Goal: Task Accomplishment & Management: Manage account settings

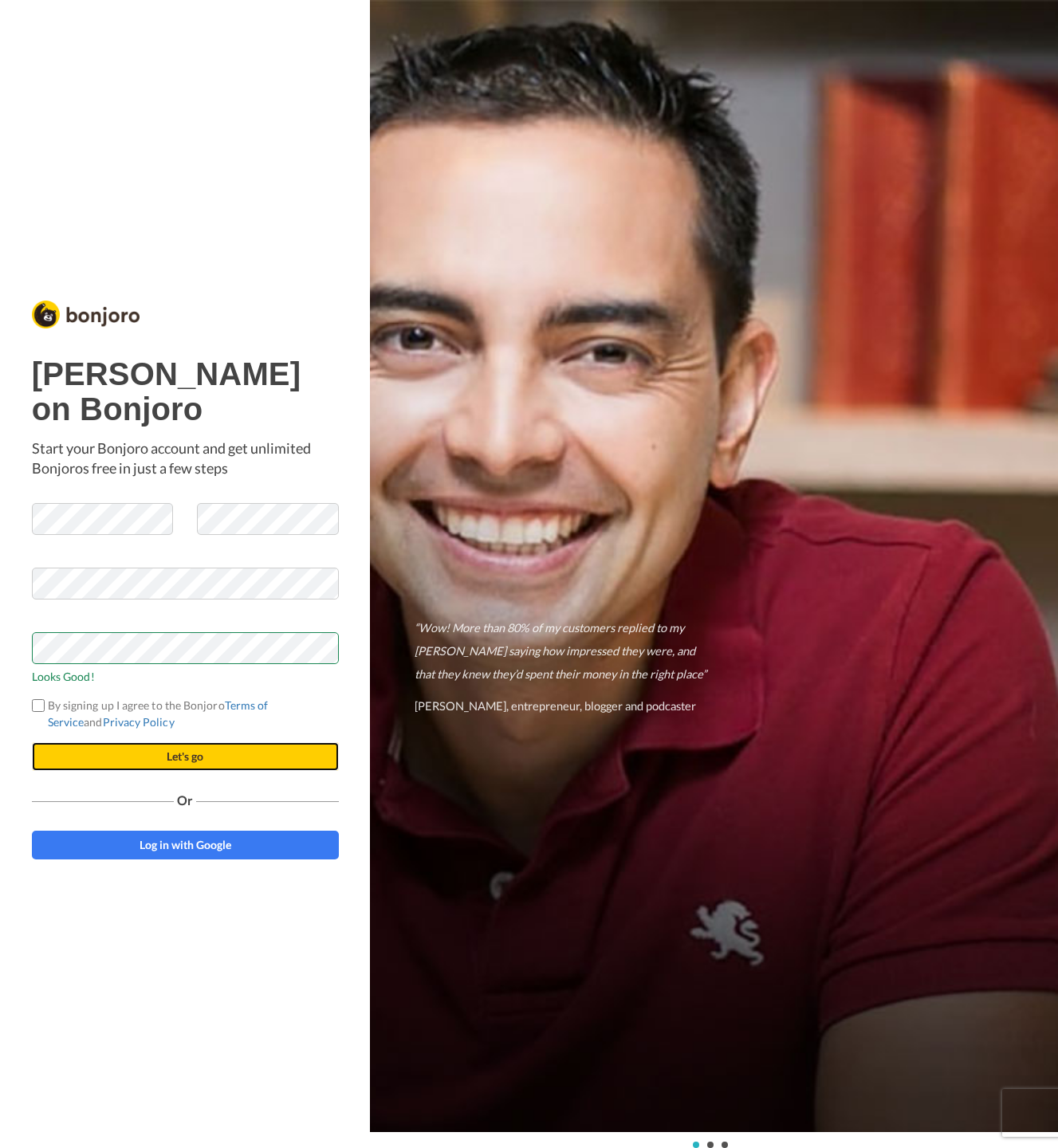
click at [155, 750] on button "Let's go" at bounding box center [185, 756] width 307 height 29
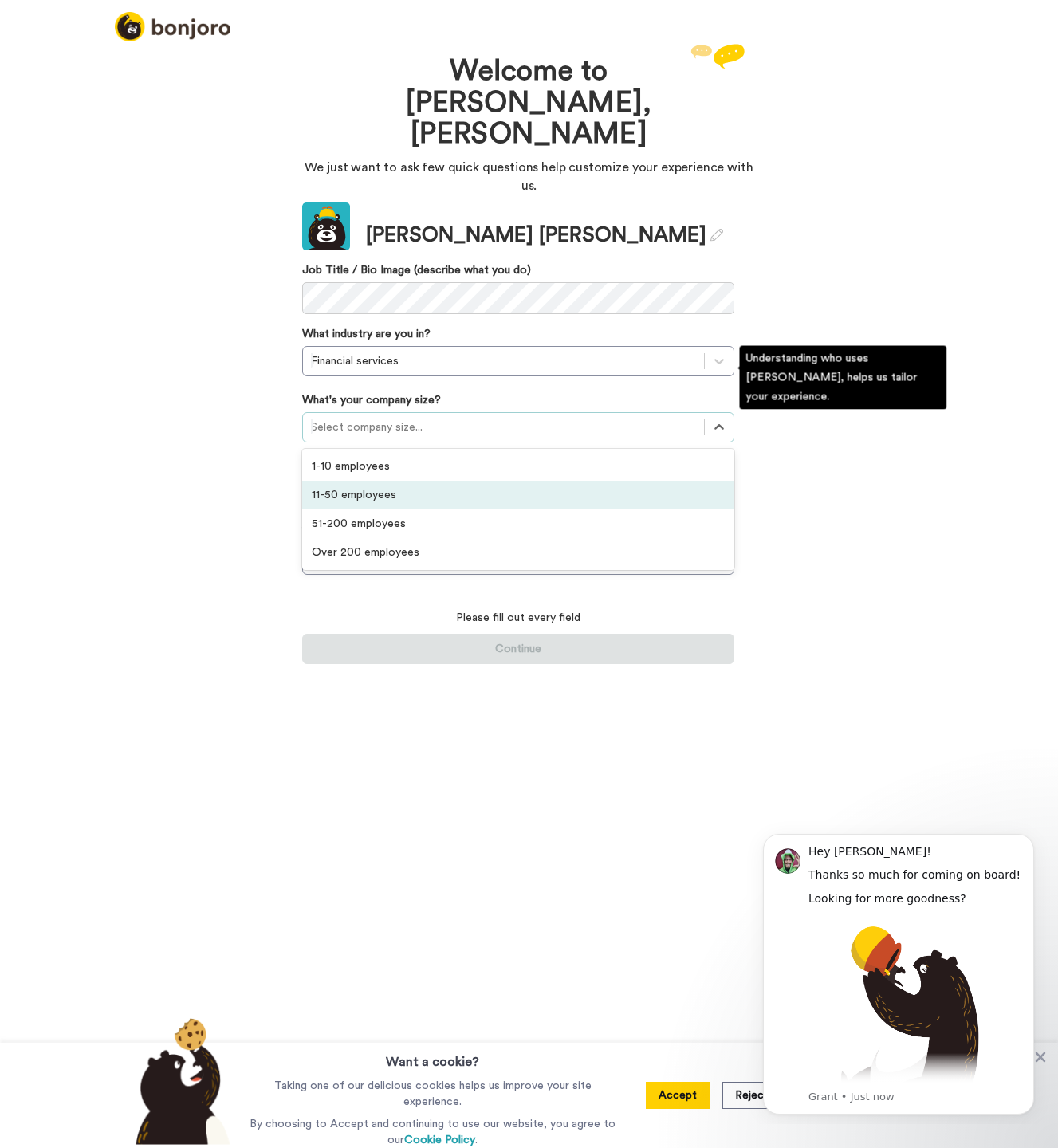
click at [424, 481] on div "11-50 employees" at bounding box center [518, 495] width 432 height 29
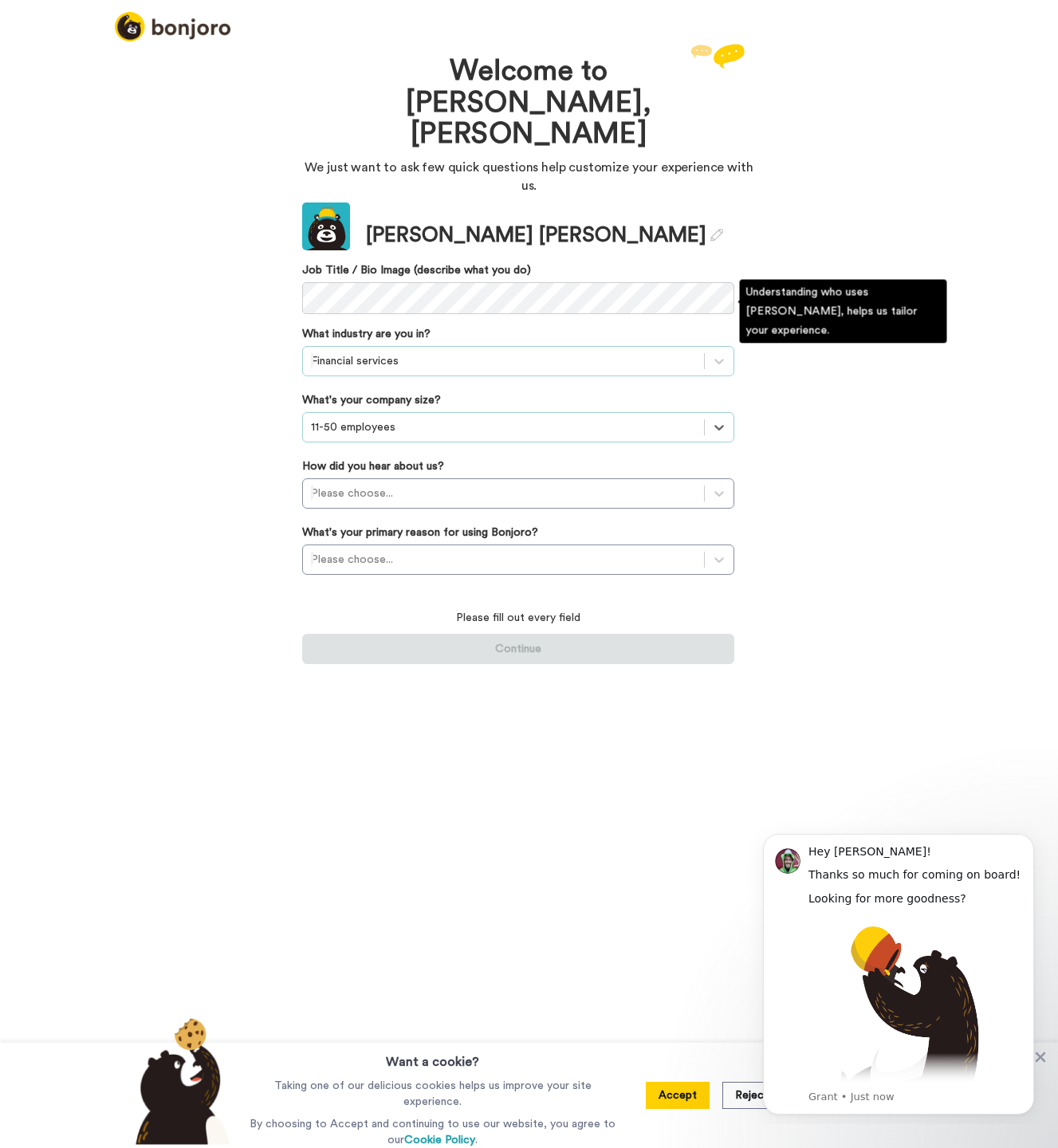
click at [455, 352] on div at bounding box center [504, 361] width 385 height 19
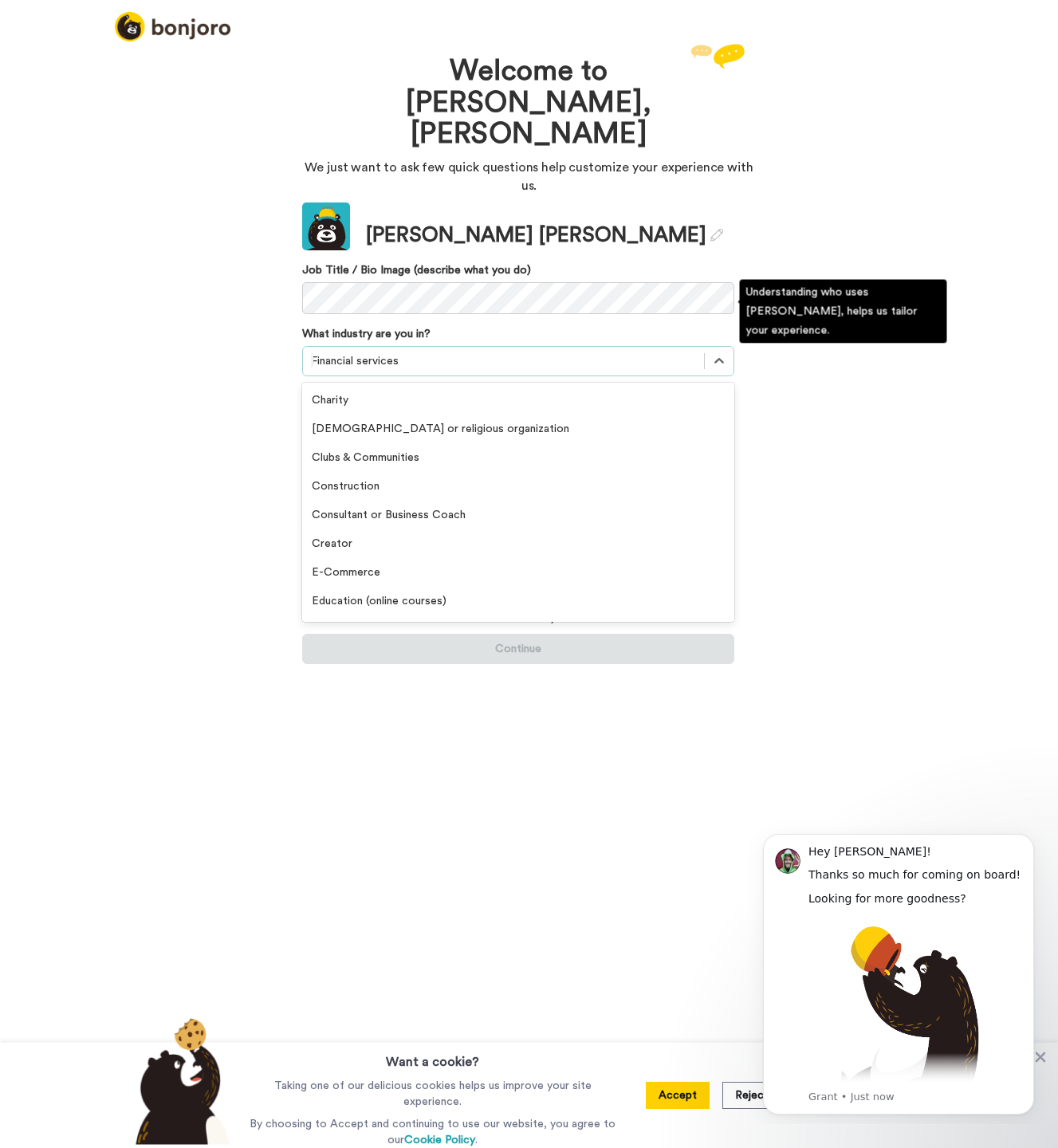
scroll to position [60, 0]
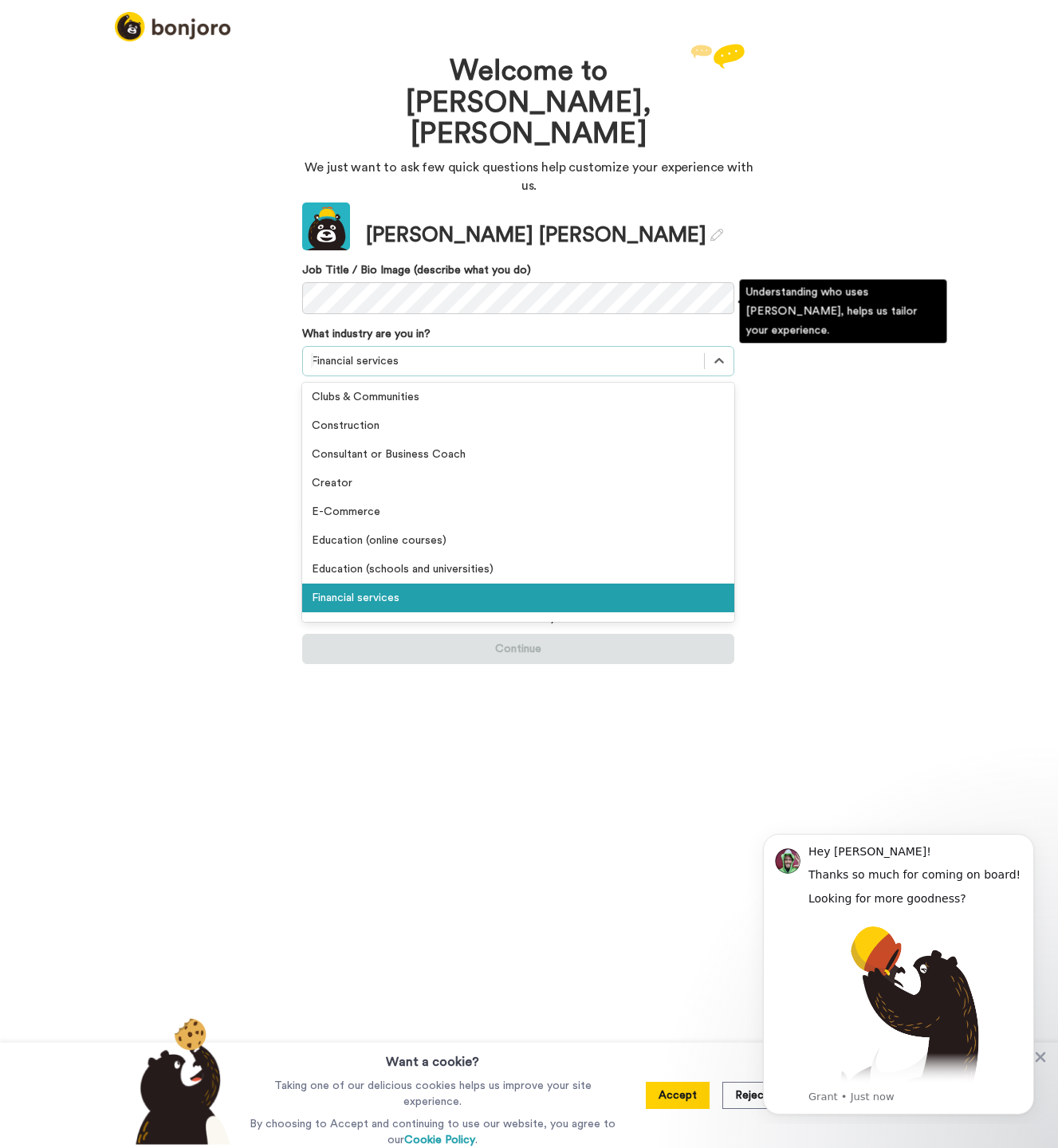
click at [371, 584] on div "Financial services" at bounding box center [518, 598] width 432 height 29
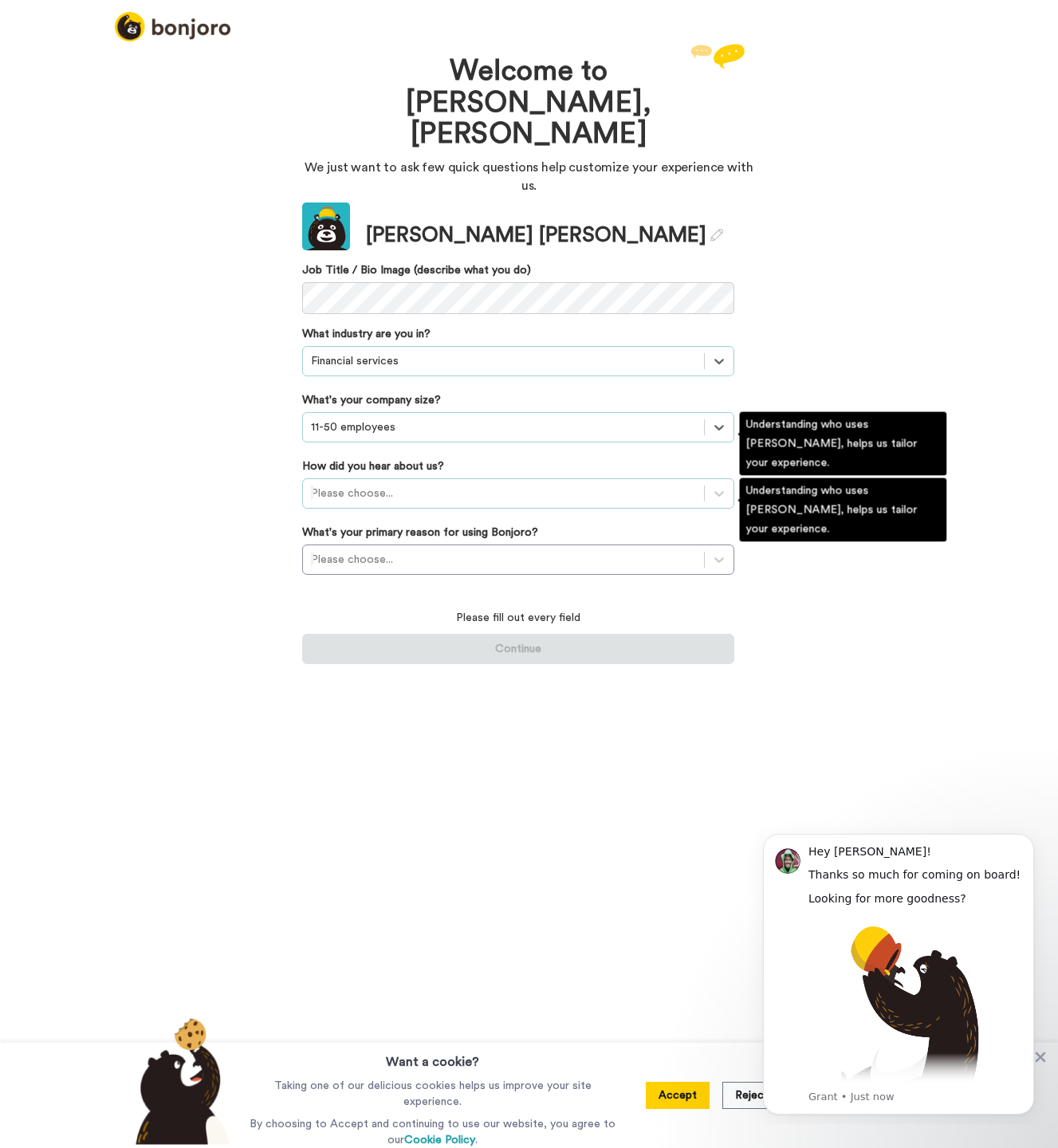
click at [362, 484] on div at bounding box center [504, 493] width 385 height 19
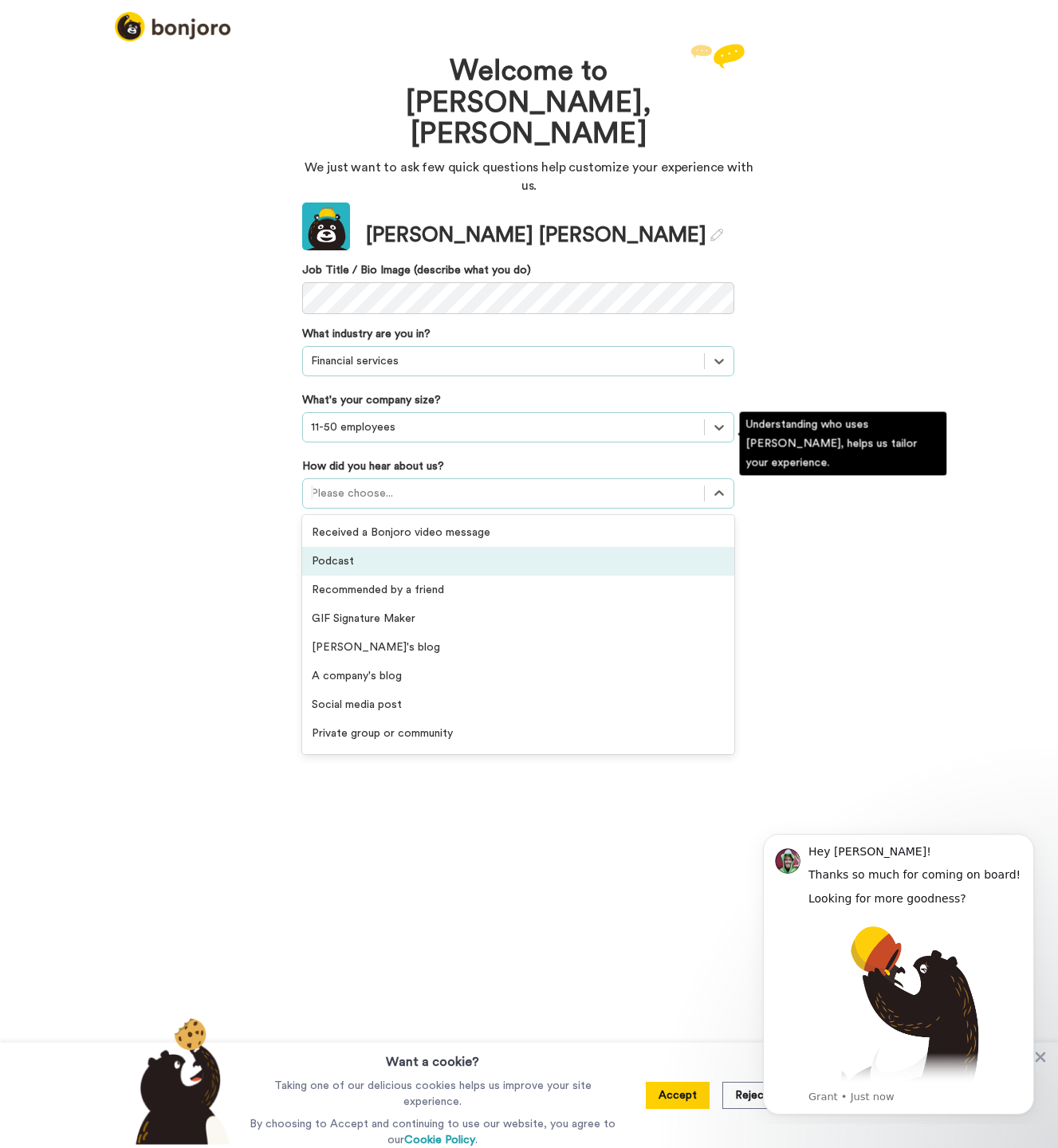
drag, startPoint x: 367, startPoint y: 505, endPoint x: 382, endPoint y: 489, distance: 21.9
click at [367, 547] on div "Podcast" at bounding box center [518, 561] width 432 height 29
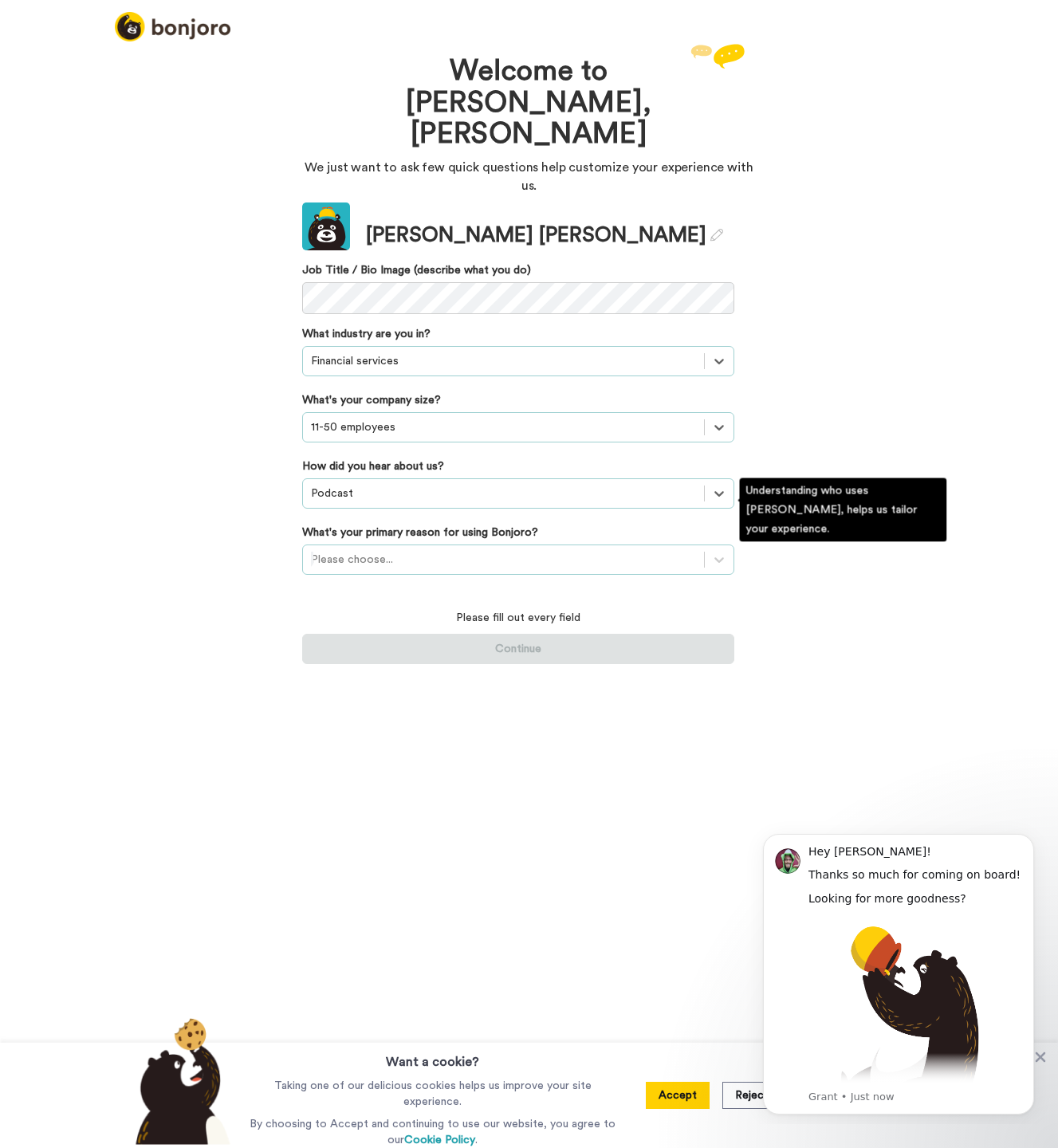
drag, startPoint x: 369, startPoint y: 497, endPoint x: 386, endPoint y: 520, distance: 28.6
click at [369, 547] on div "Please choose..." at bounding box center [503, 559] width 401 height 25
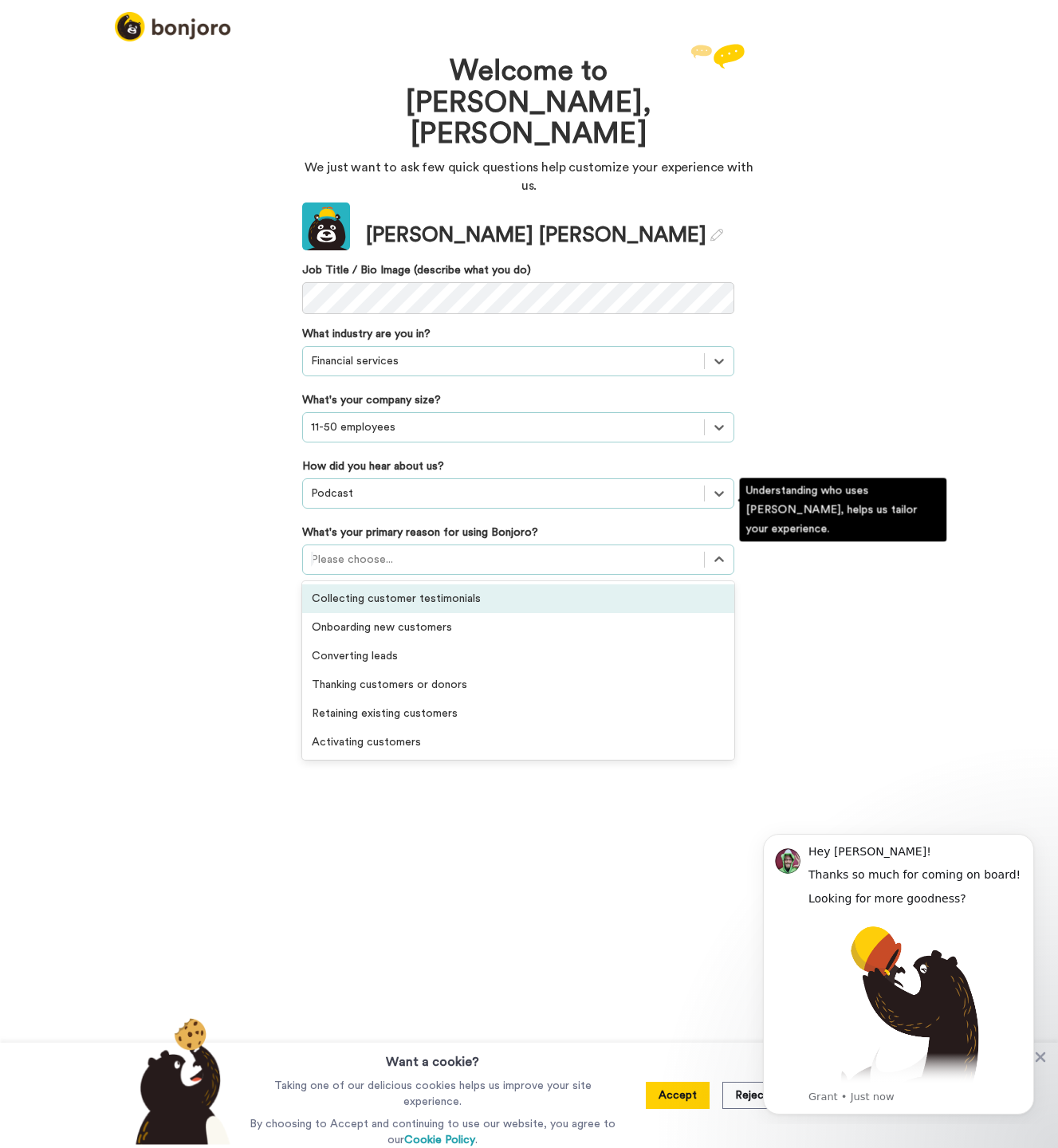
click at [401, 585] on div "Collecting customer testimonials" at bounding box center [518, 598] width 432 height 29
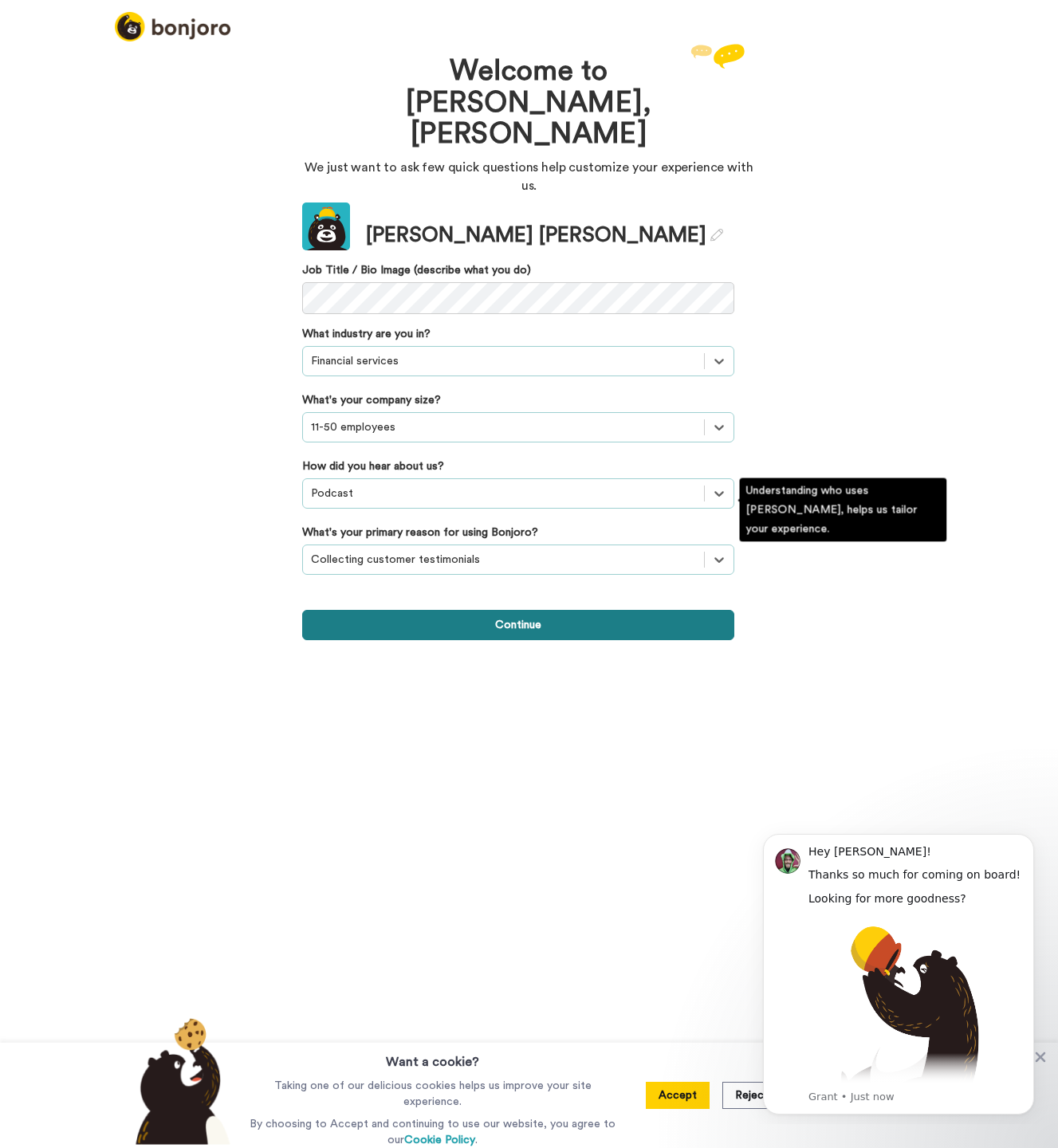
click at [557, 610] on button "Continue" at bounding box center [518, 625] width 432 height 30
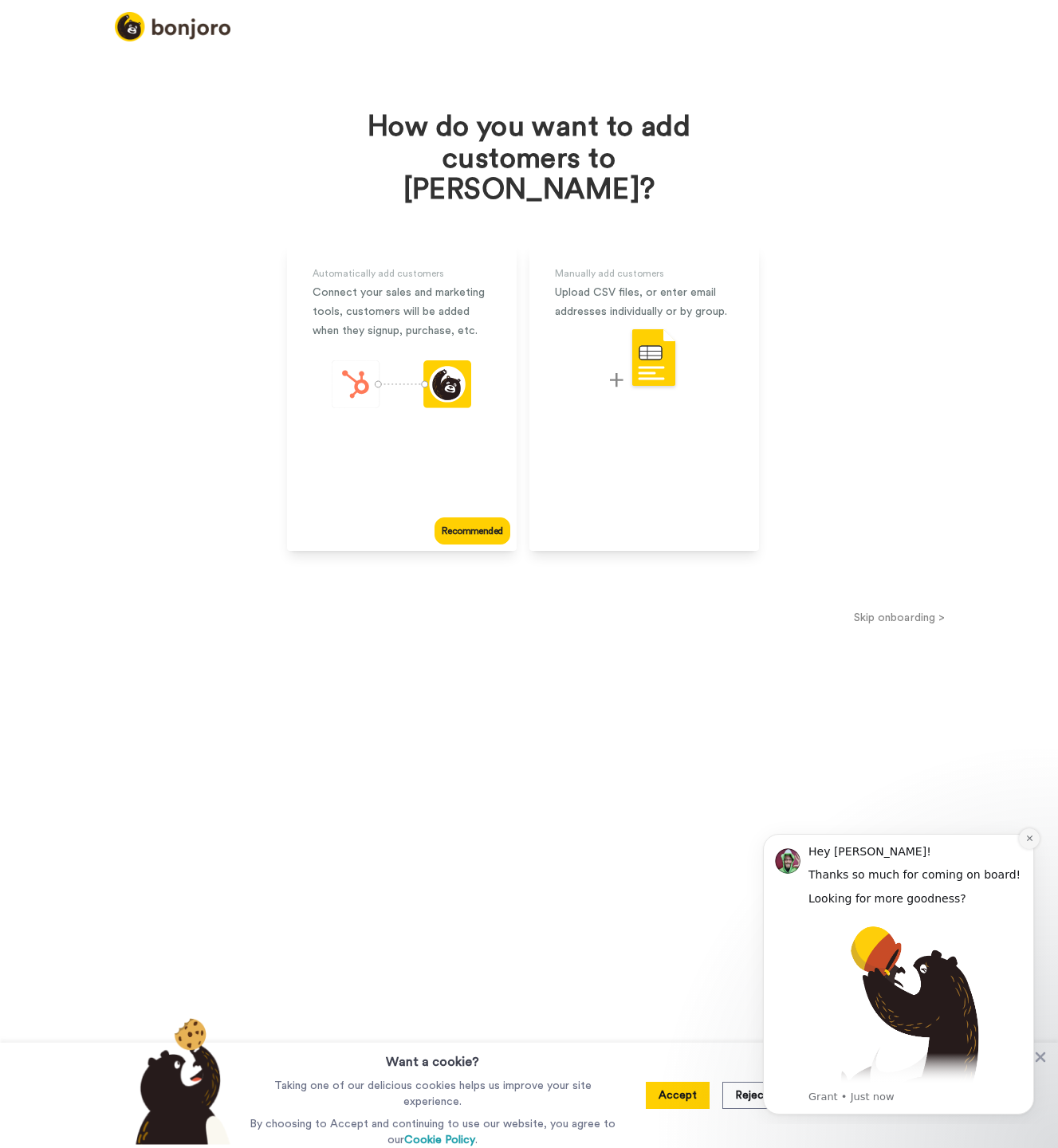
click at [1029, 841] on icon "Dismiss notification" at bounding box center [1029, 838] width 9 height 9
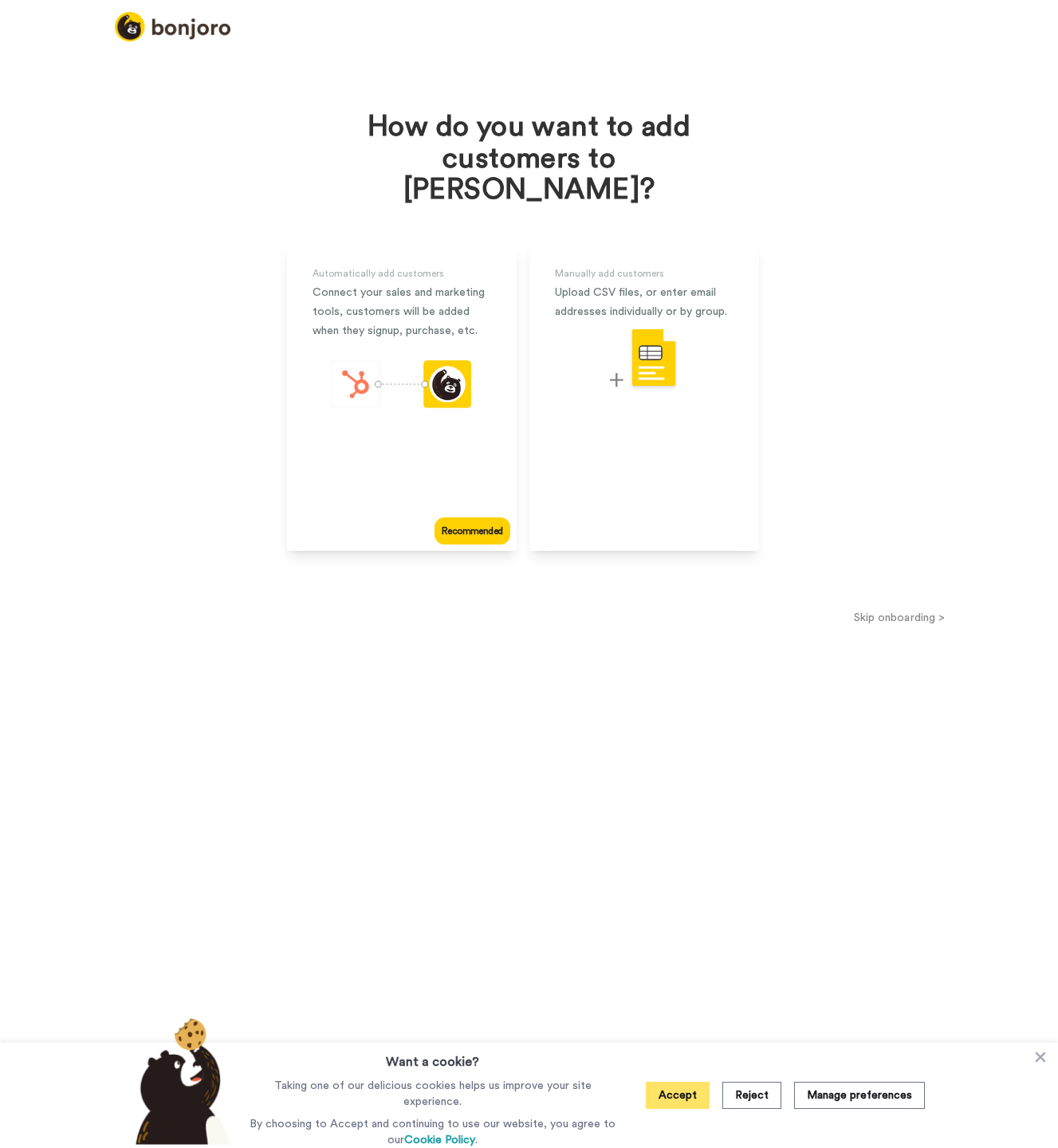
click at [680, 1092] on button "Accept" at bounding box center [678, 1095] width 64 height 27
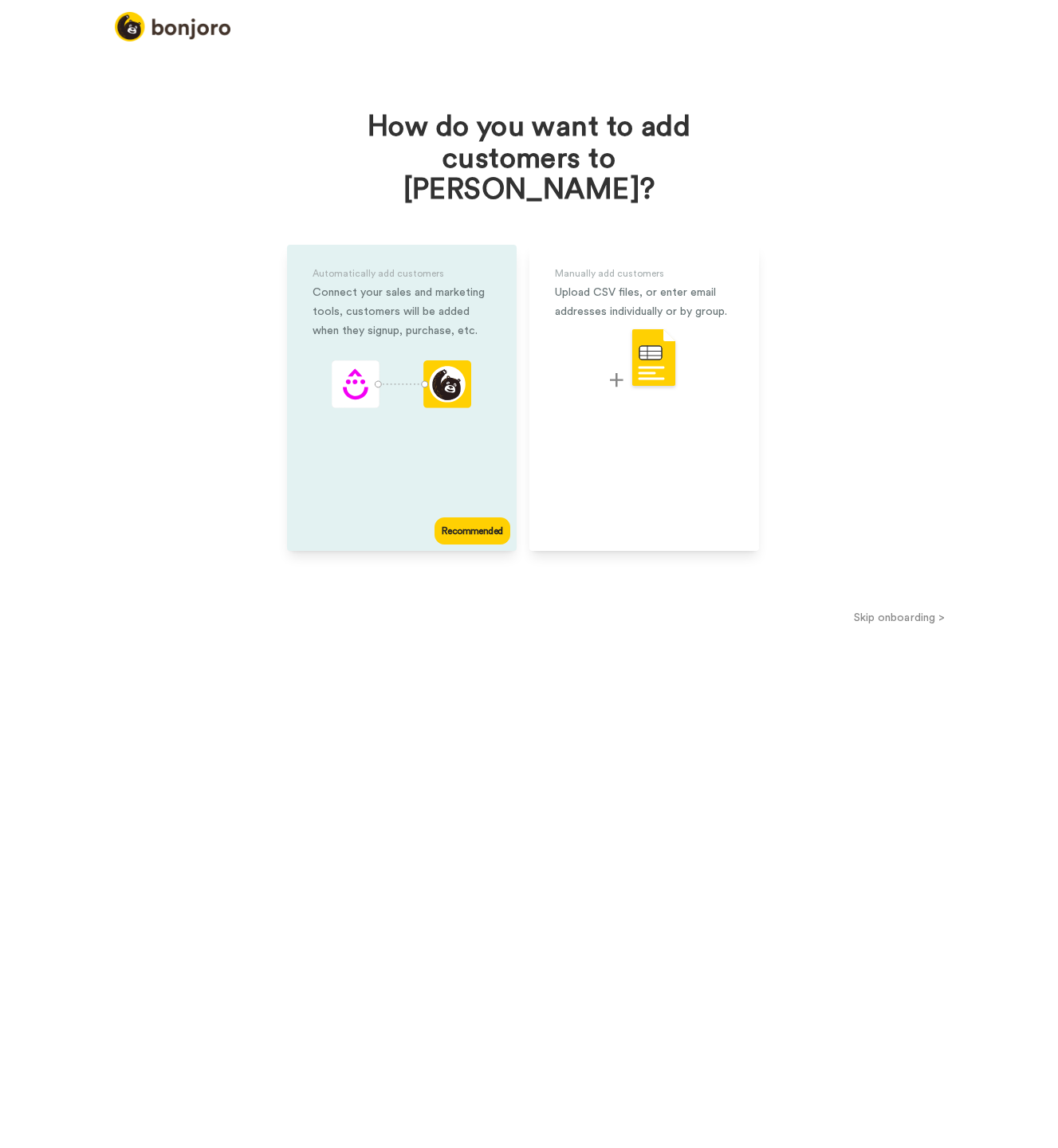
click at [478, 518] on div "Recommended" at bounding box center [472, 531] width 75 height 27
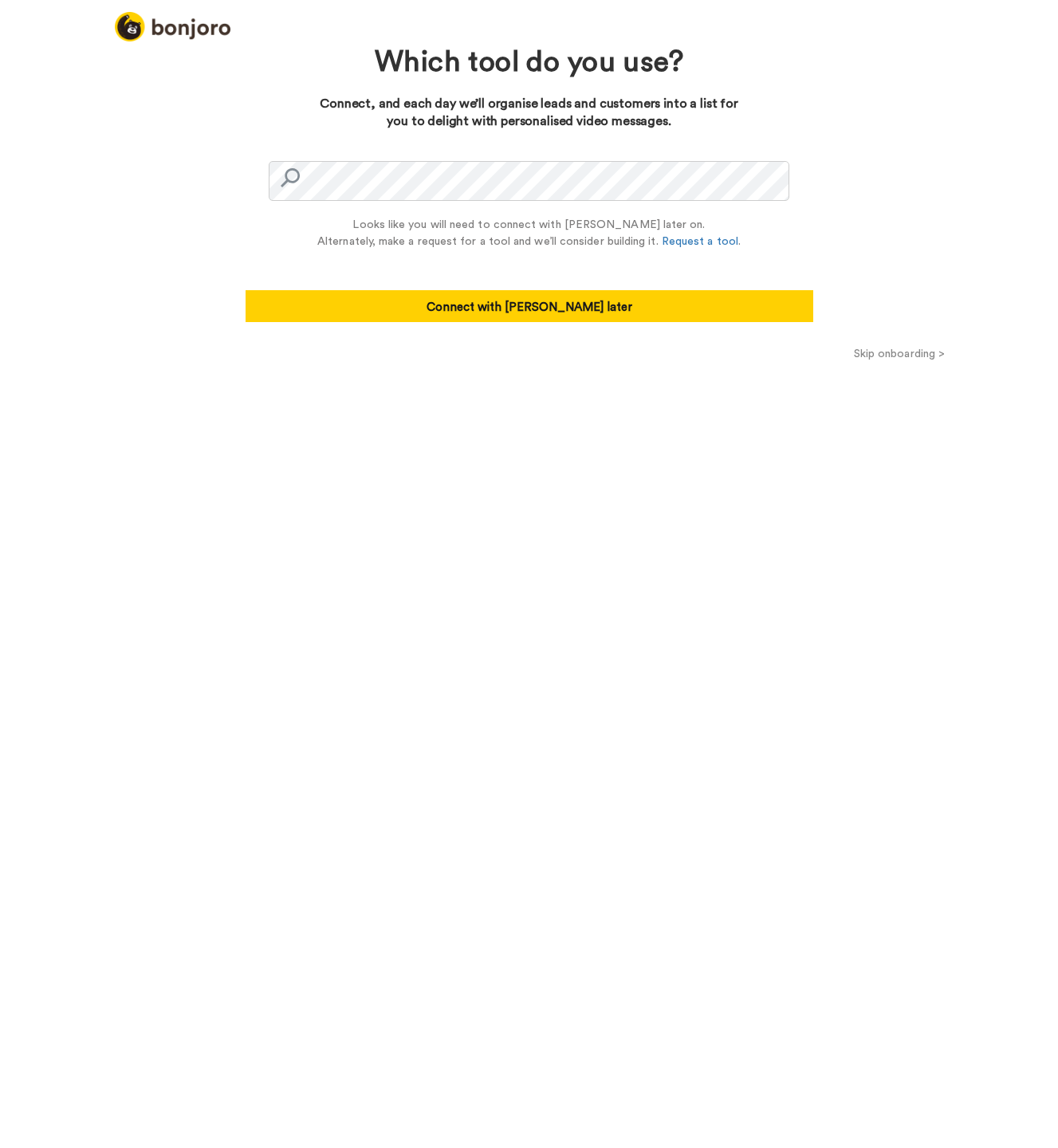
click at [919, 358] on button "Skip onboarding >" at bounding box center [899, 354] width 318 height 17
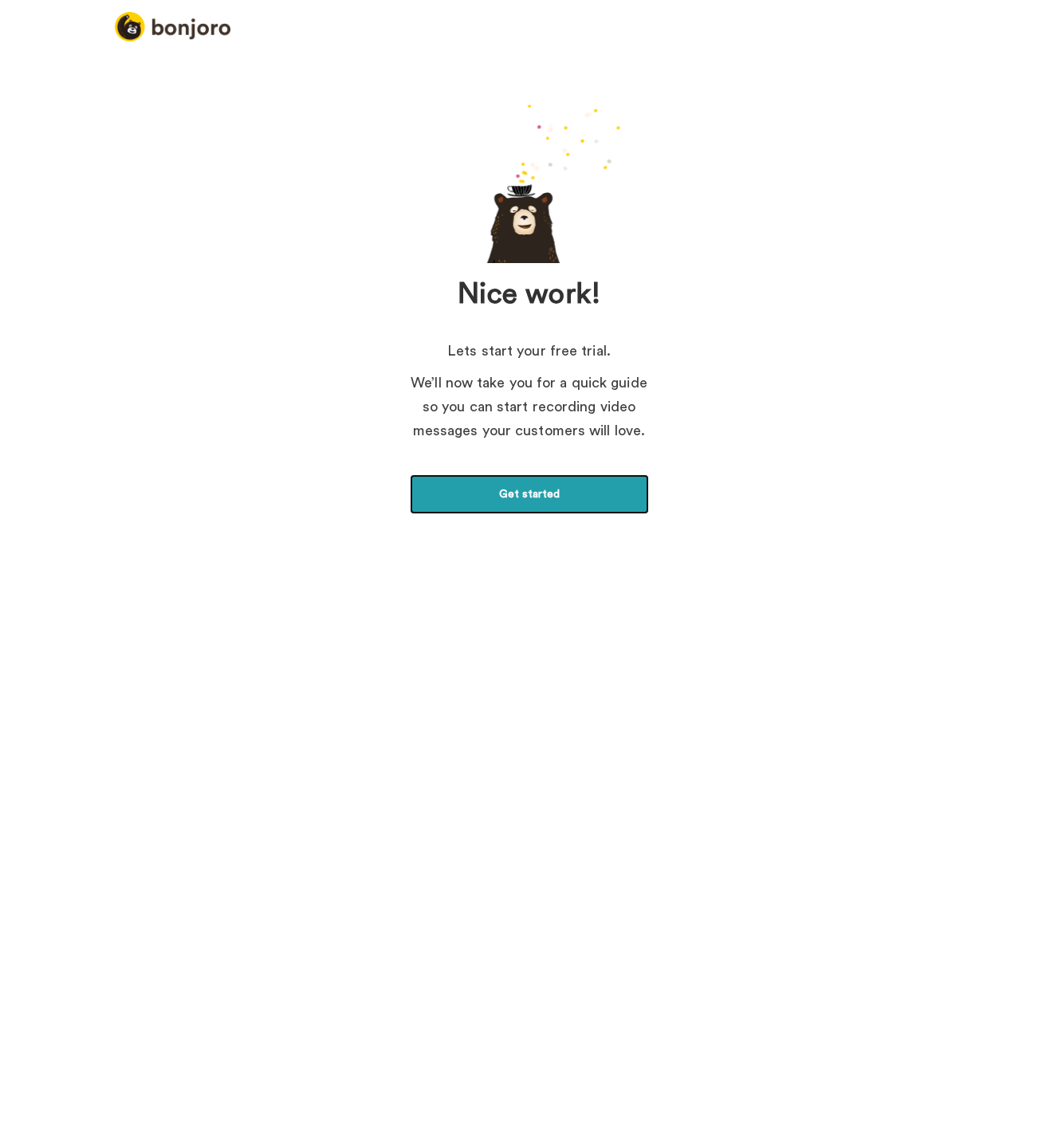
click at [596, 492] on link "Get started" at bounding box center [529, 494] width 239 height 40
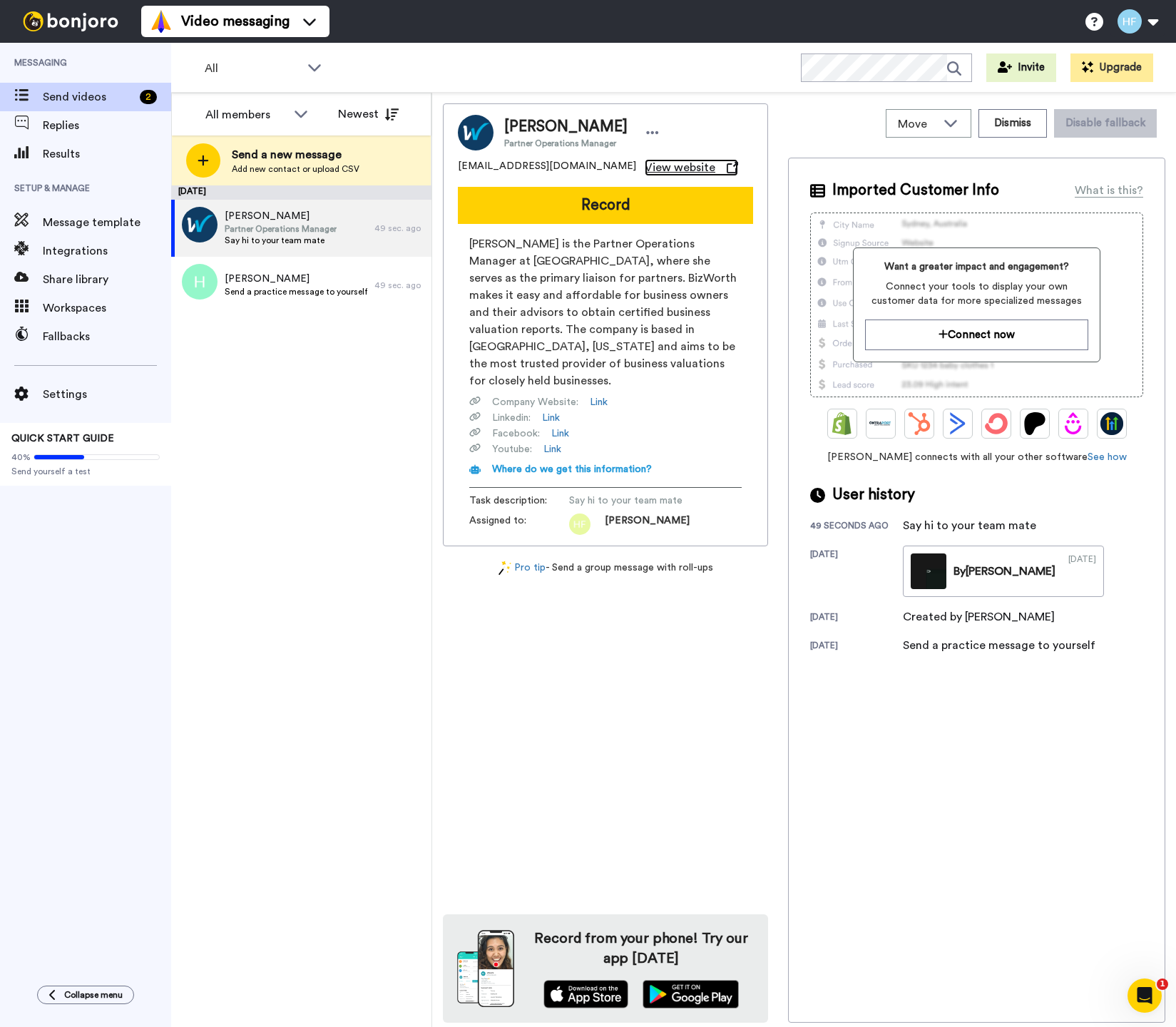
click at [645, 164] on span "View website" at bounding box center [680, 167] width 71 height 17
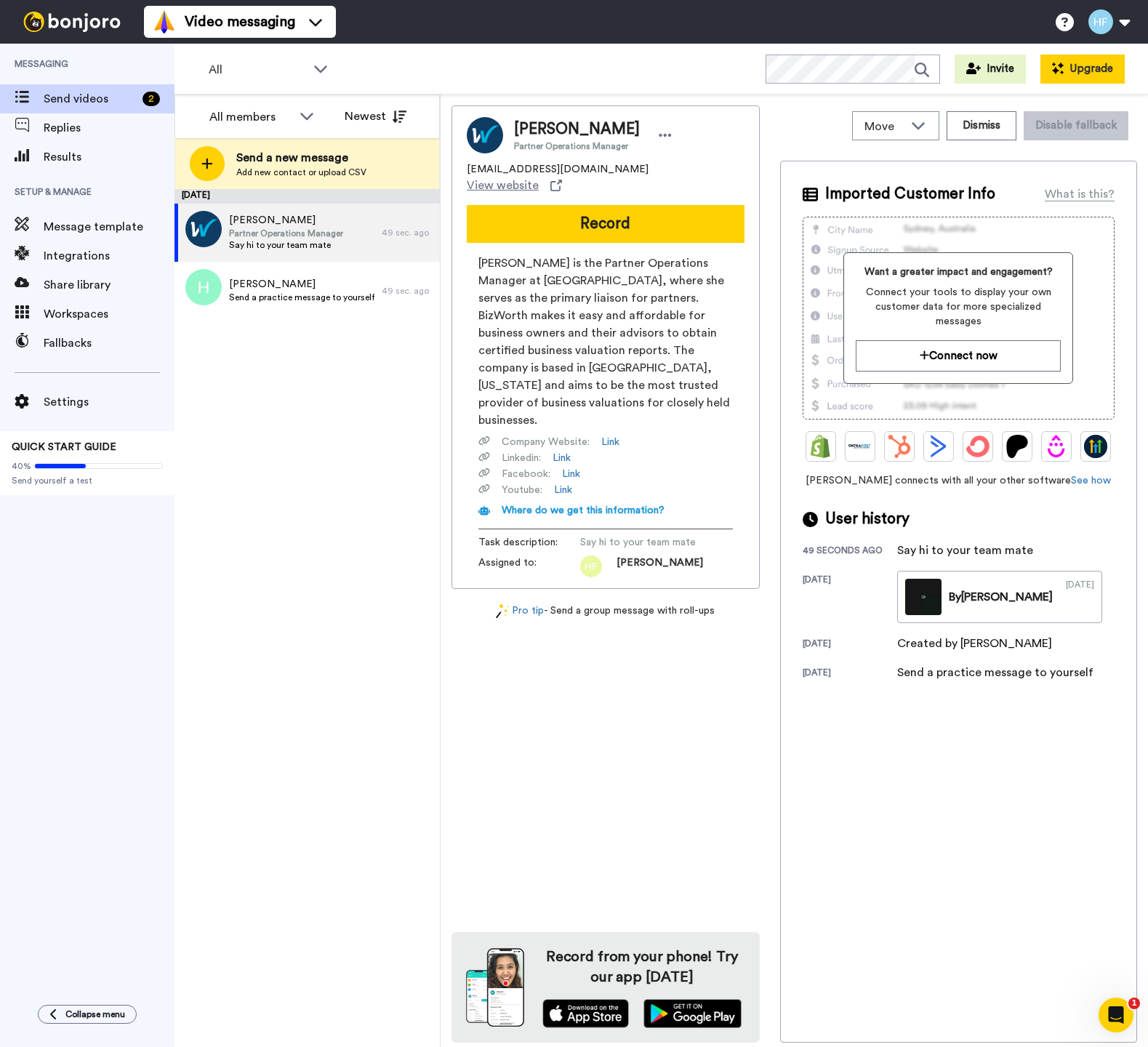
click at [964, 69] on button "Upgrade" at bounding box center [1082, 69] width 84 height 29
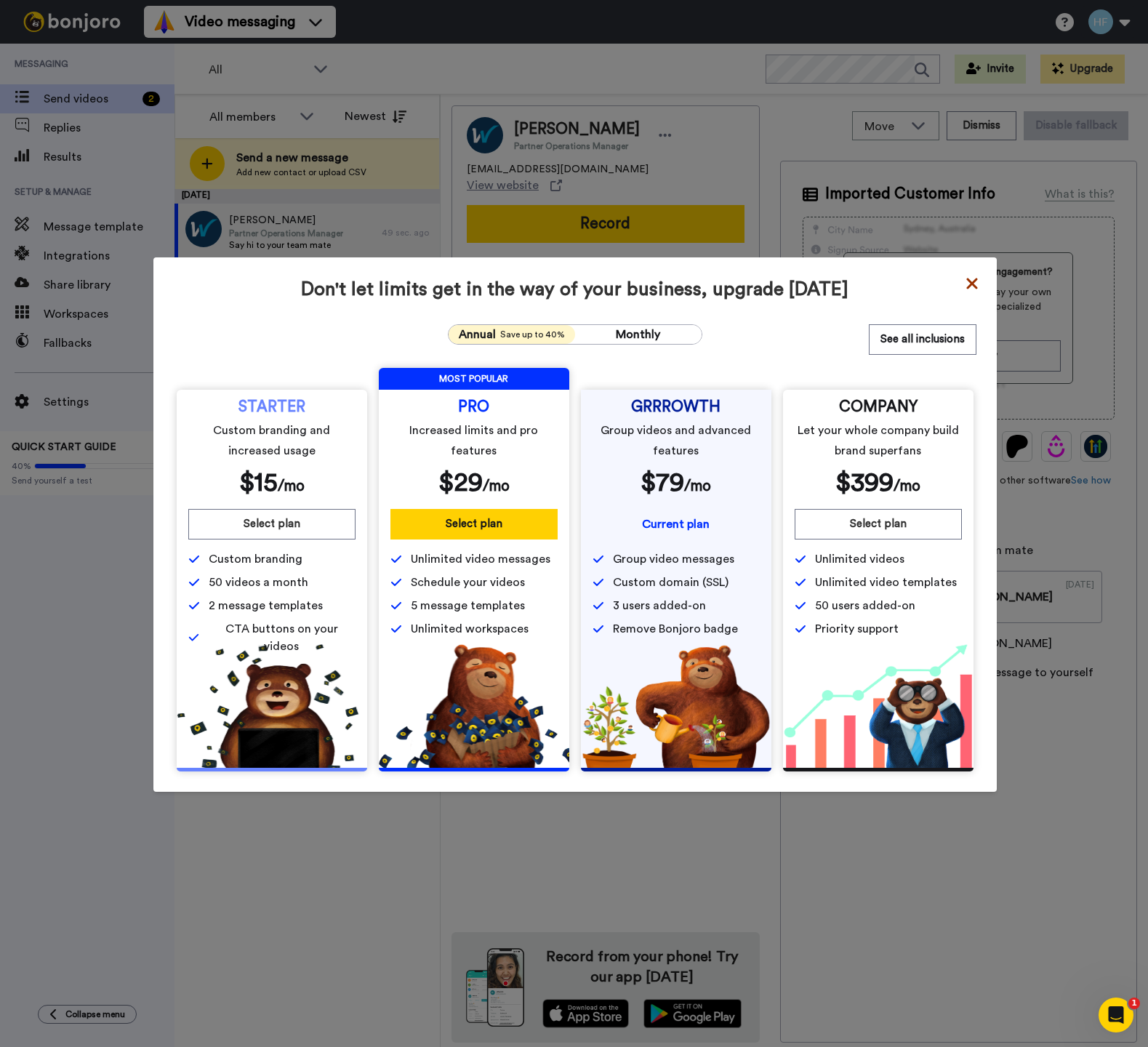
click at [964, 279] on icon at bounding box center [972, 283] width 11 height 11
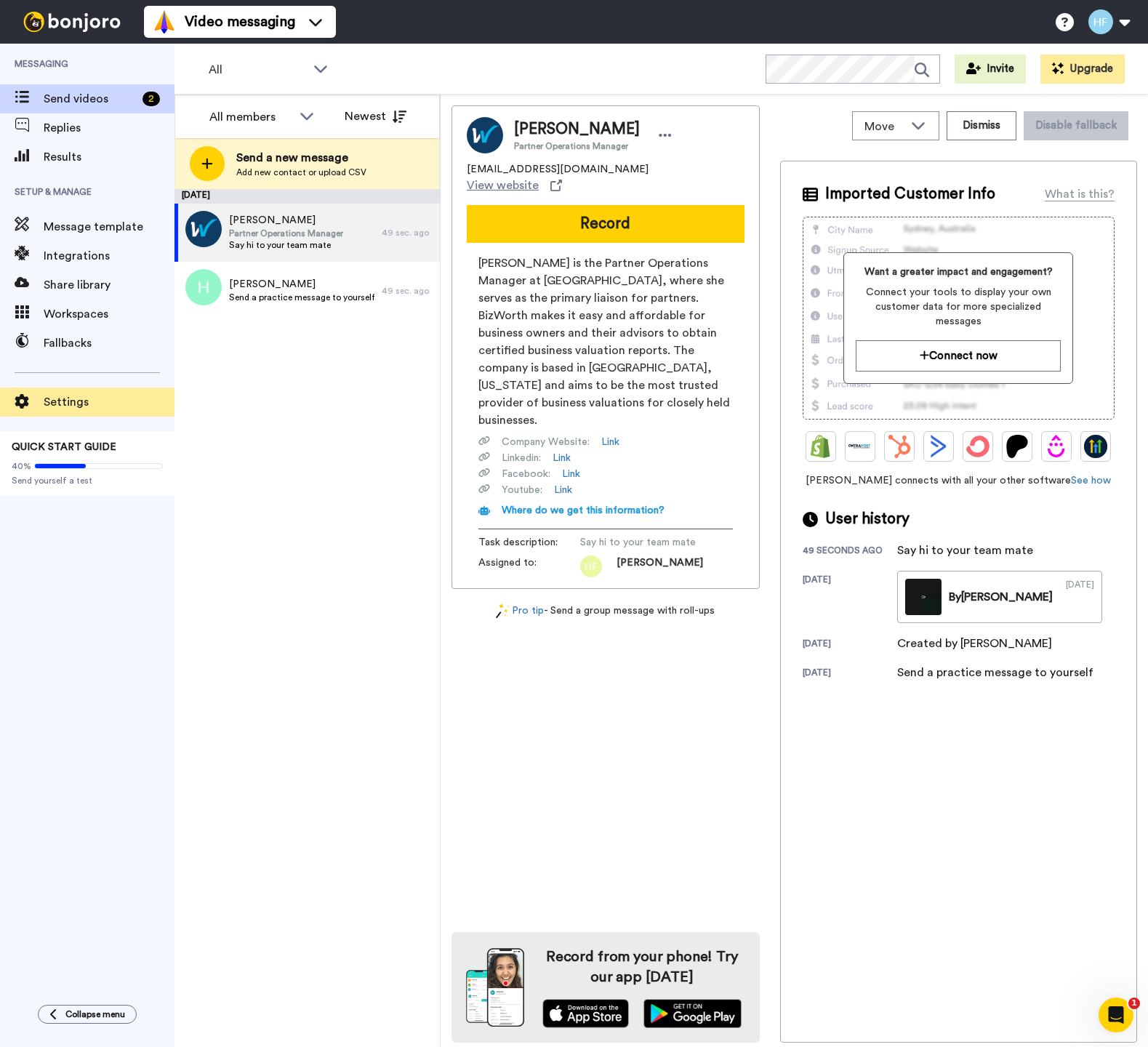
click at [83, 387] on div "Settings QUICK START GUIDE 40% Send yourself a test" at bounding box center [87, 426] width 174 height 138
click at [83, 395] on span "Settings" at bounding box center [109, 401] width 131 height 17
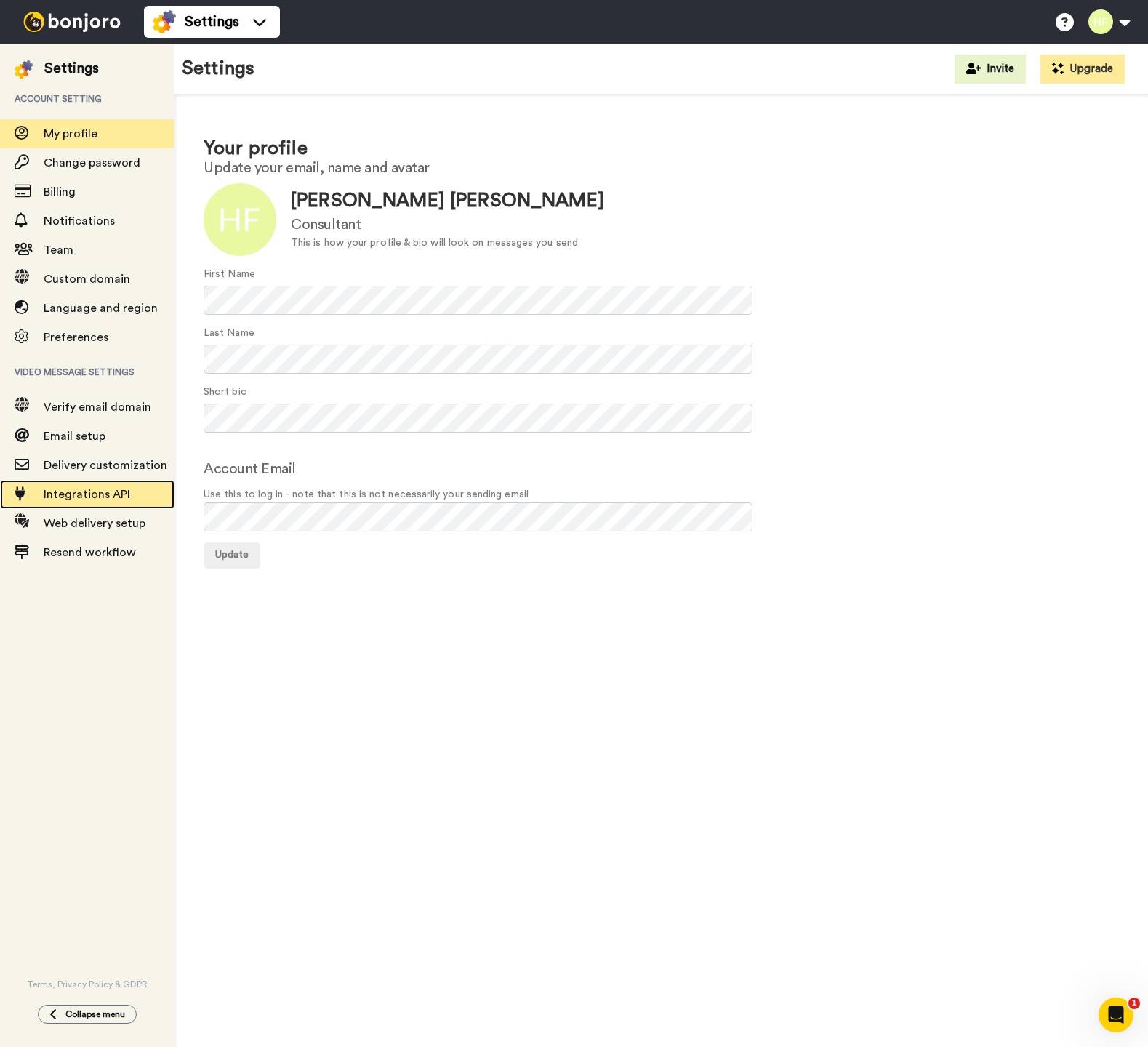
click at [113, 499] on span "Integrations API" at bounding box center [87, 494] width 86 height 12
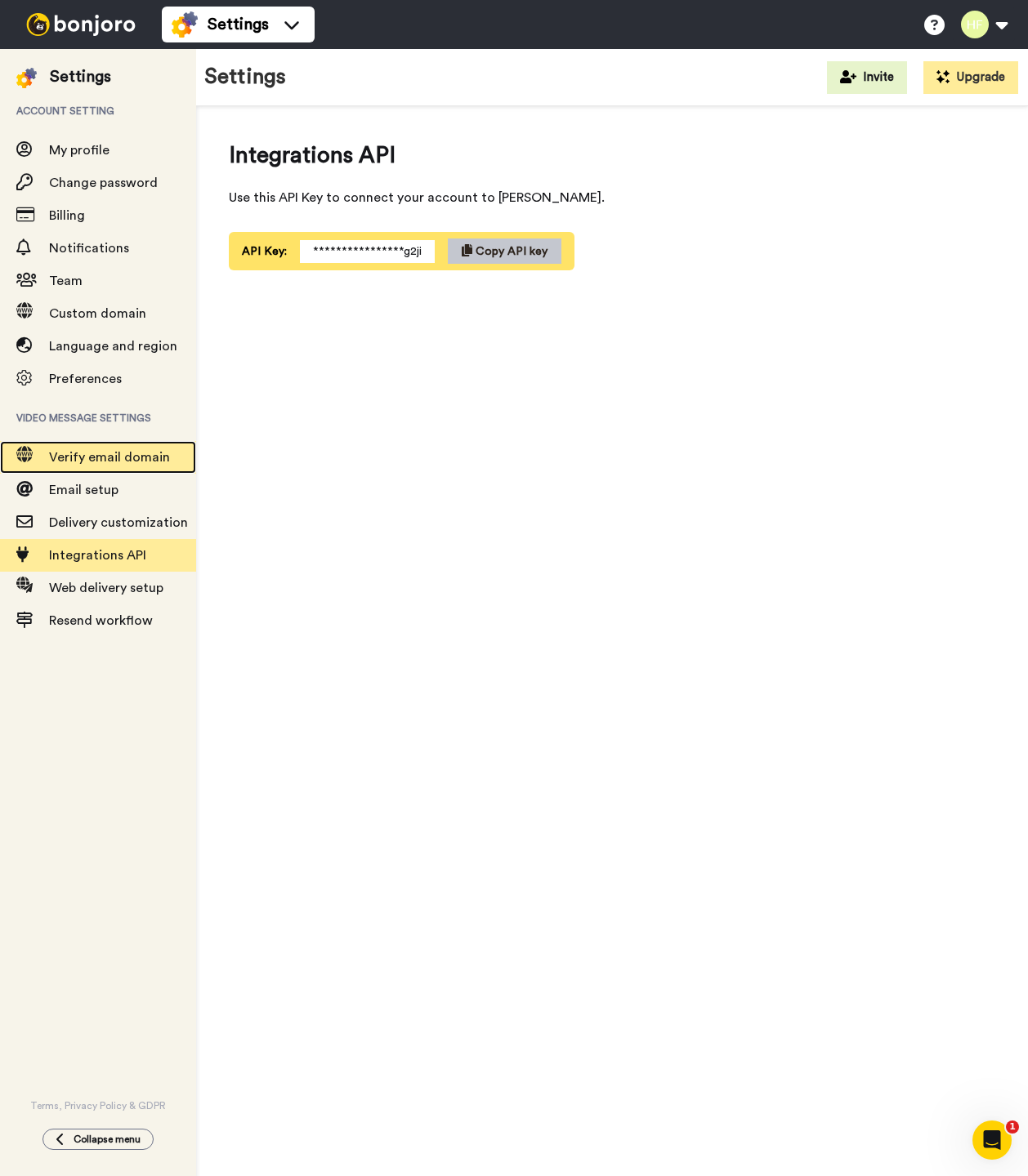
click at [91, 444] on div "Verify email domain" at bounding box center [98, 457] width 196 height 33
click at [105, 453] on span "Verify email domain" at bounding box center [110, 458] width 121 height 13
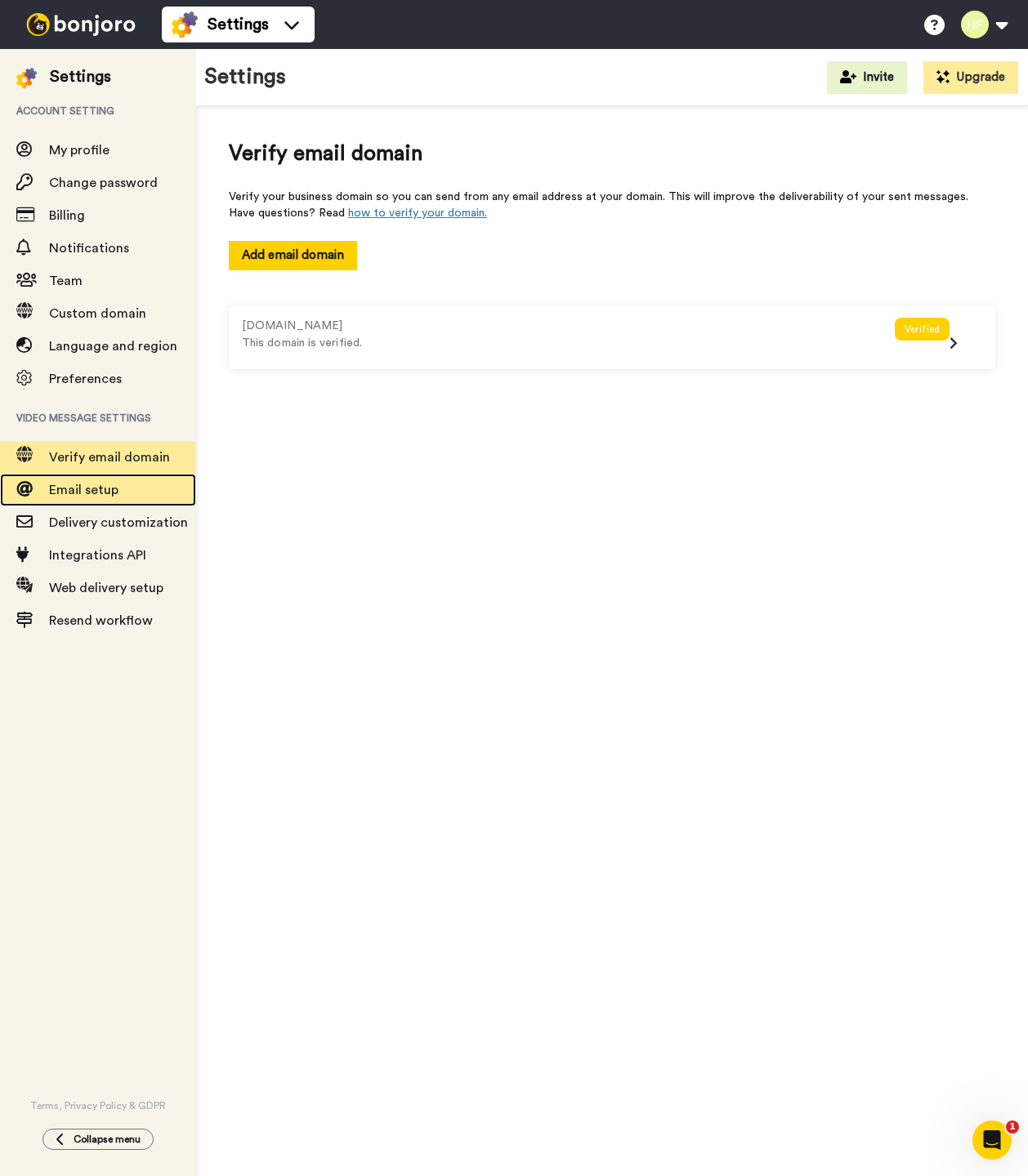
click at [94, 488] on span "Email setup" at bounding box center [84, 490] width 69 height 13
click at [136, 524] on span "Delivery customization" at bounding box center [119, 523] width 139 height 13
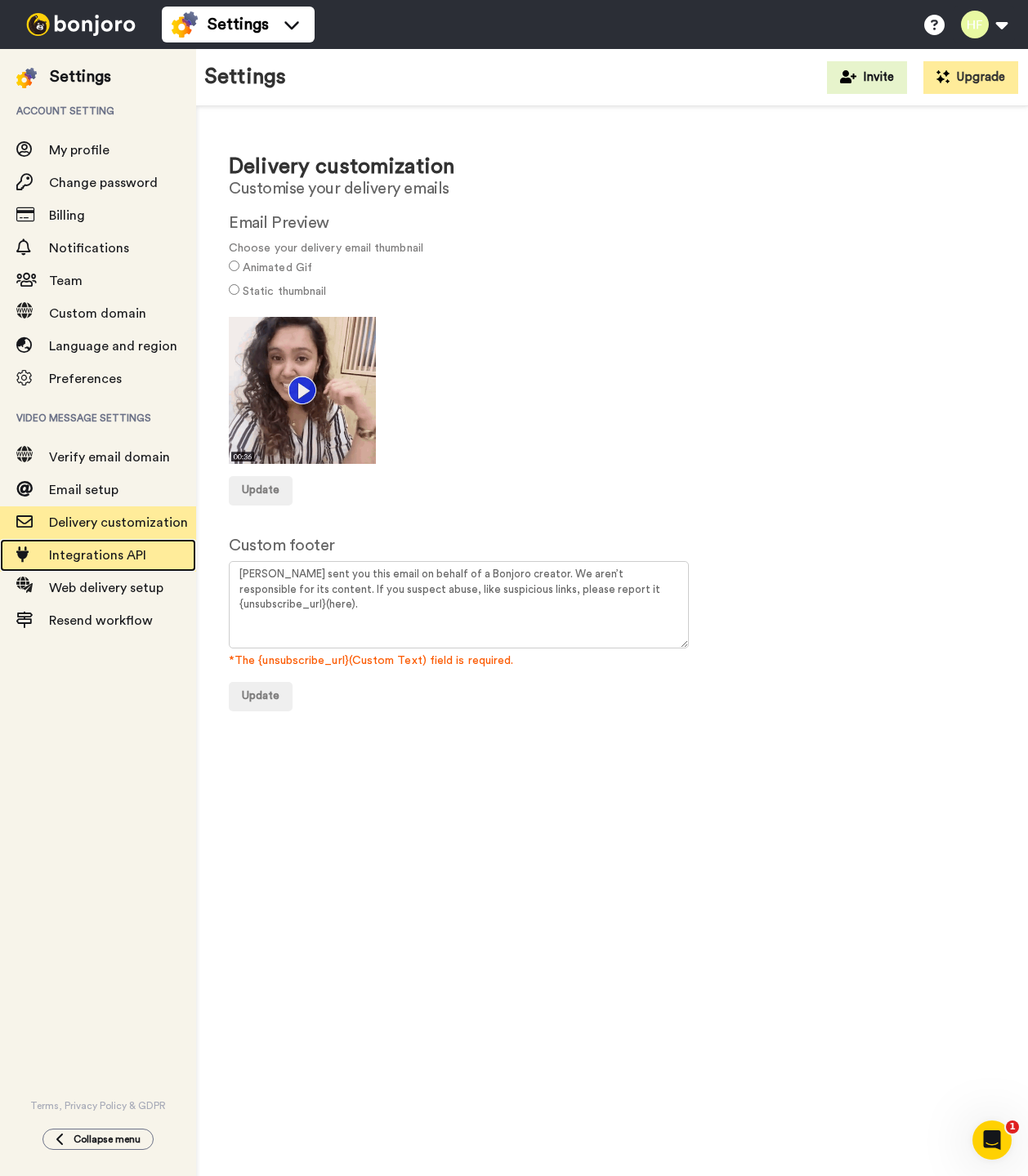
click at [101, 566] on div "Integrations API" at bounding box center [98, 555] width 196 height 33
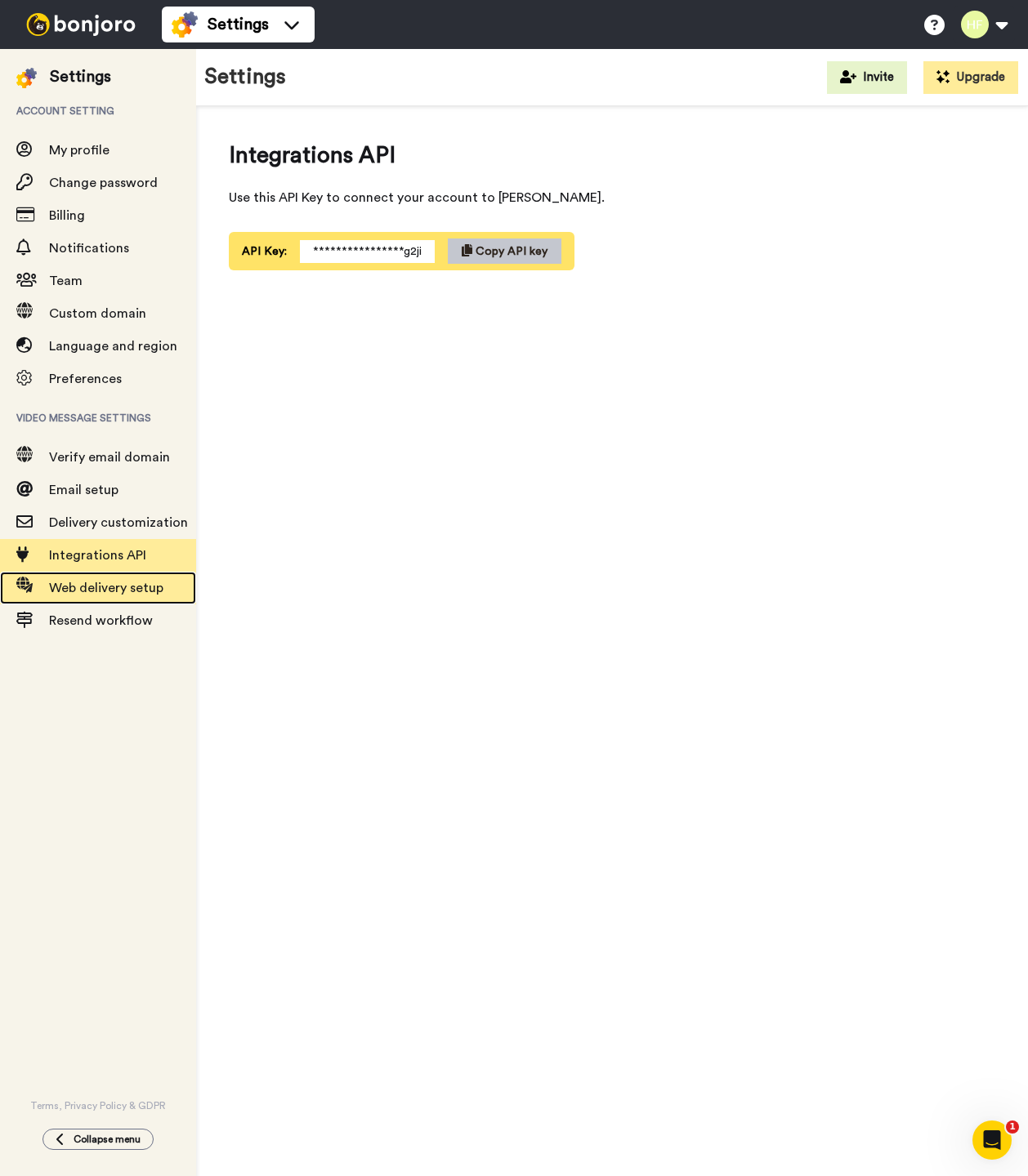
click at [125, 585] on span "Web delivery setup" at bounding box center [106, 588] width 115 height 13
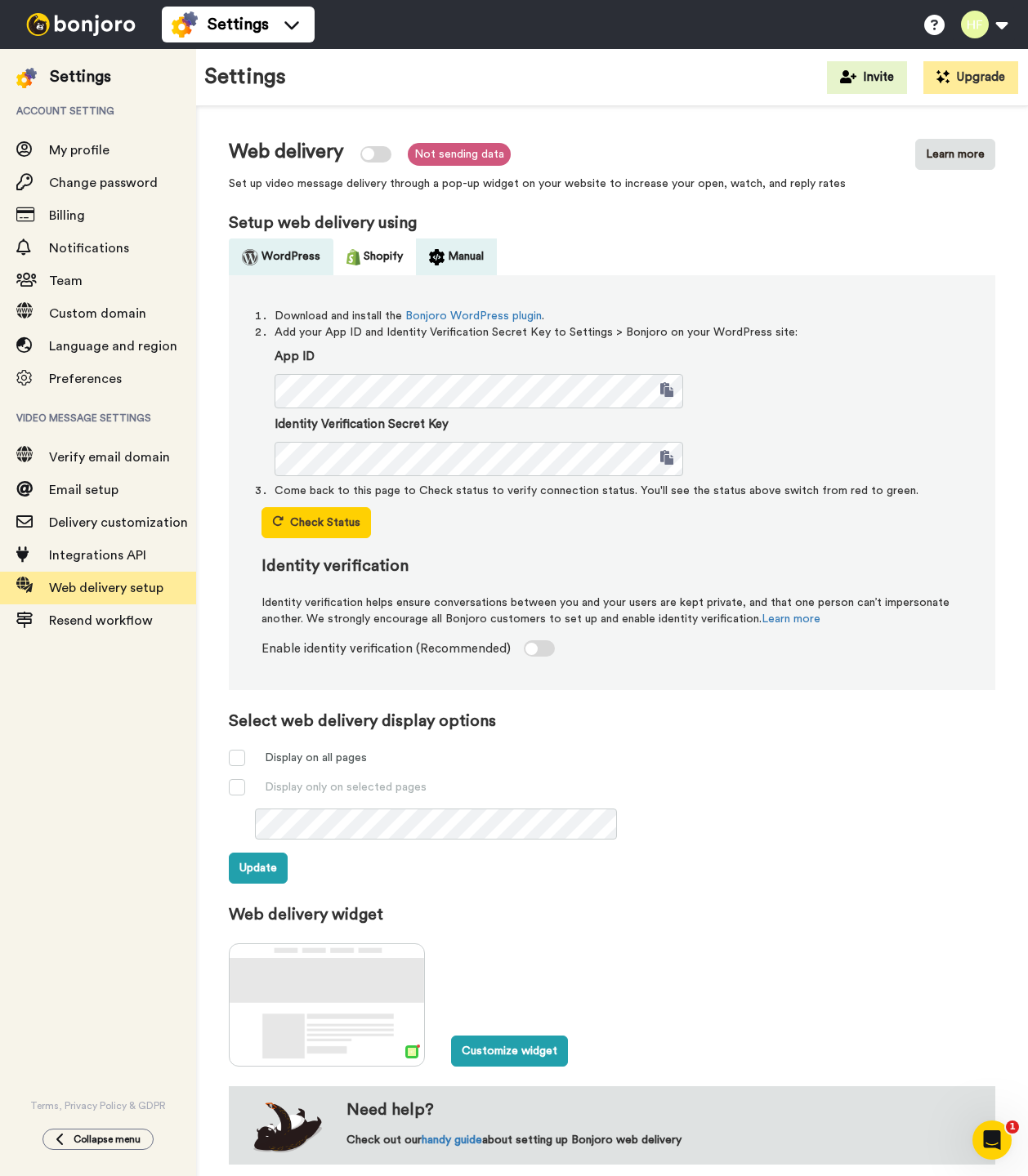
click at [464, 263] on button "Manual" at bounding box center [456, 257] width 81 height 37
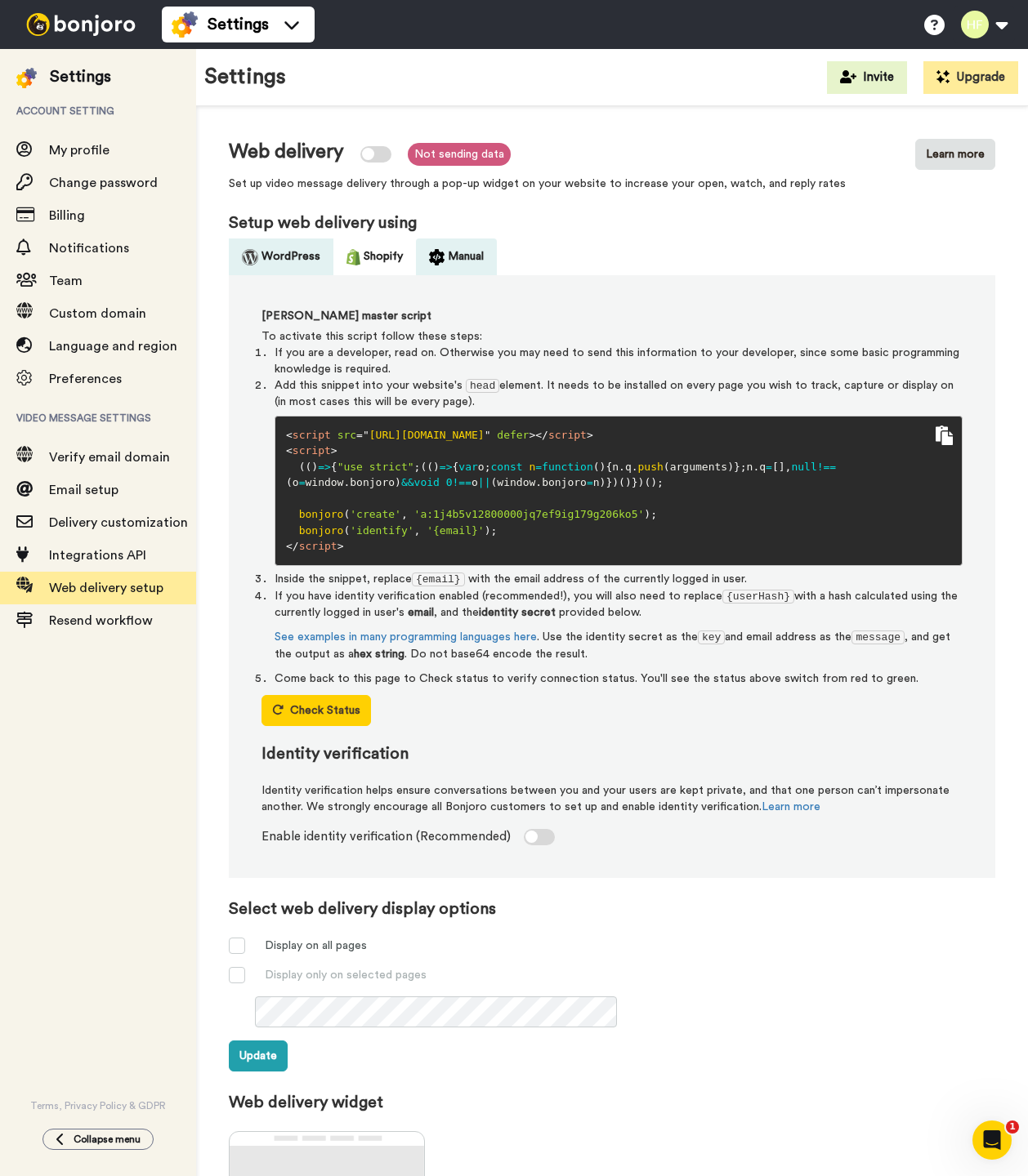
click at [269, 248] on button "WordPress" at bounding box center [280, 257] width 105 height 37
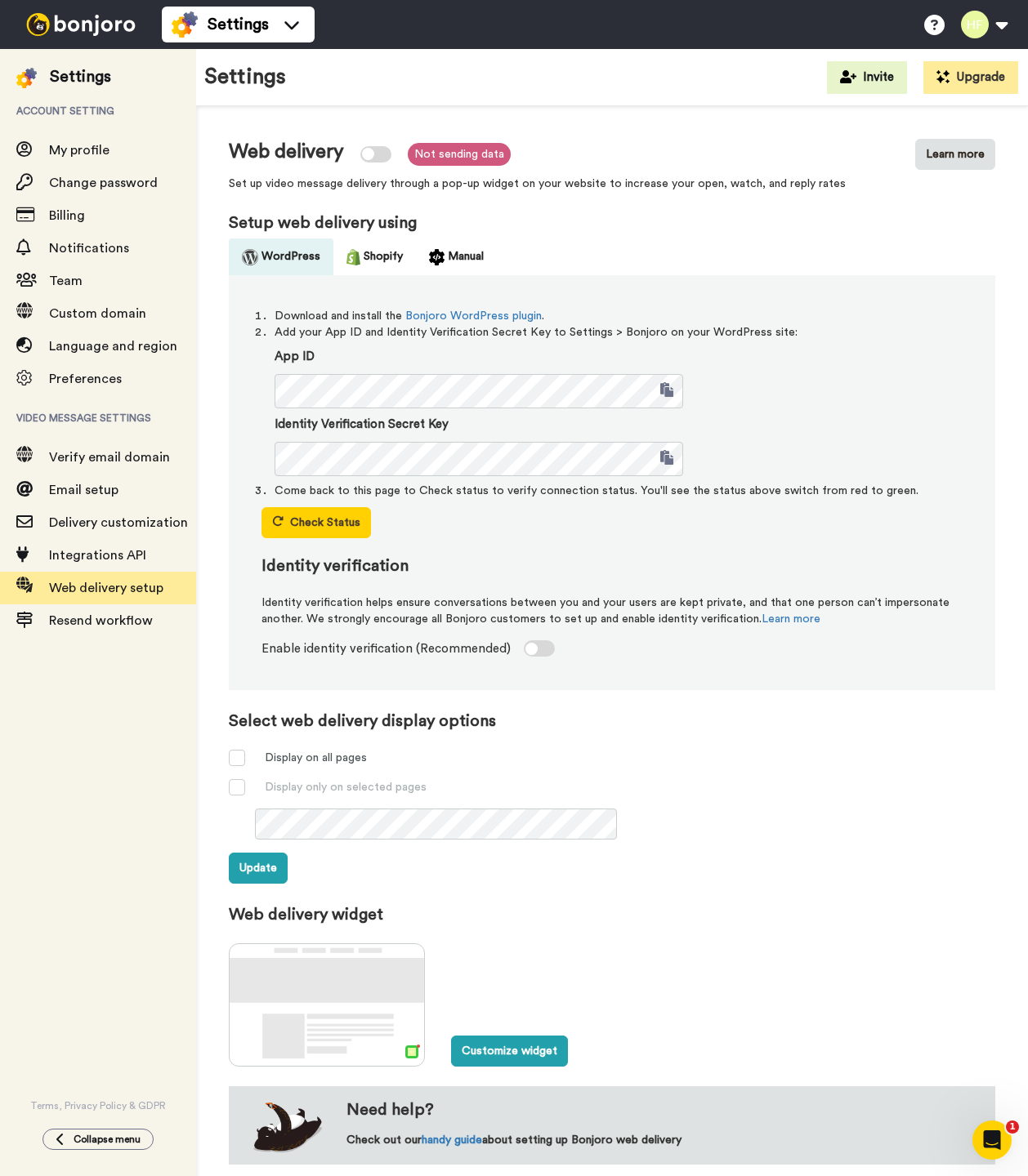
scroll to position [13, 0]
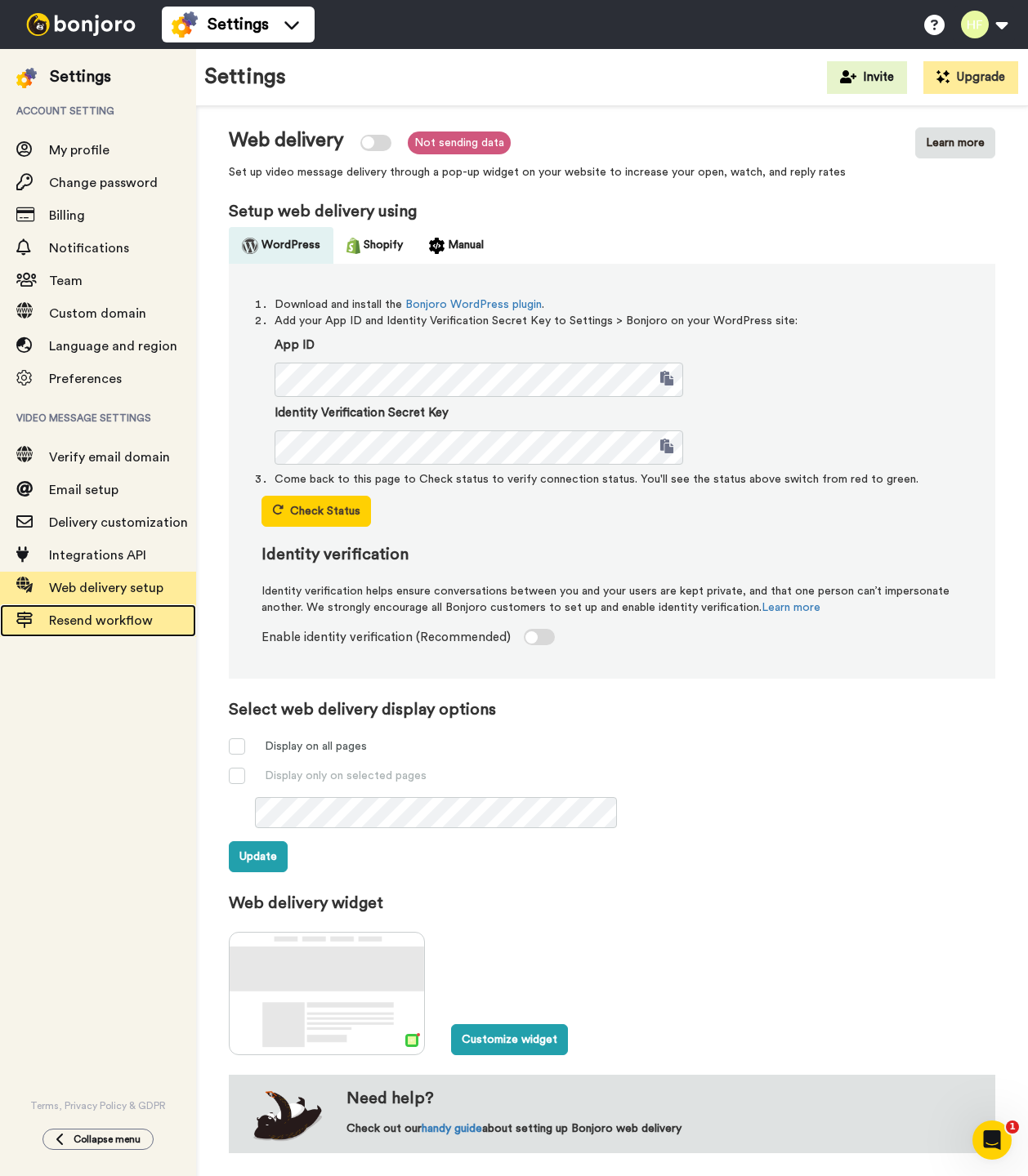
click at [129, 631] on span "Resend workflow" at bounding box center [123, 620] width 147 height 19
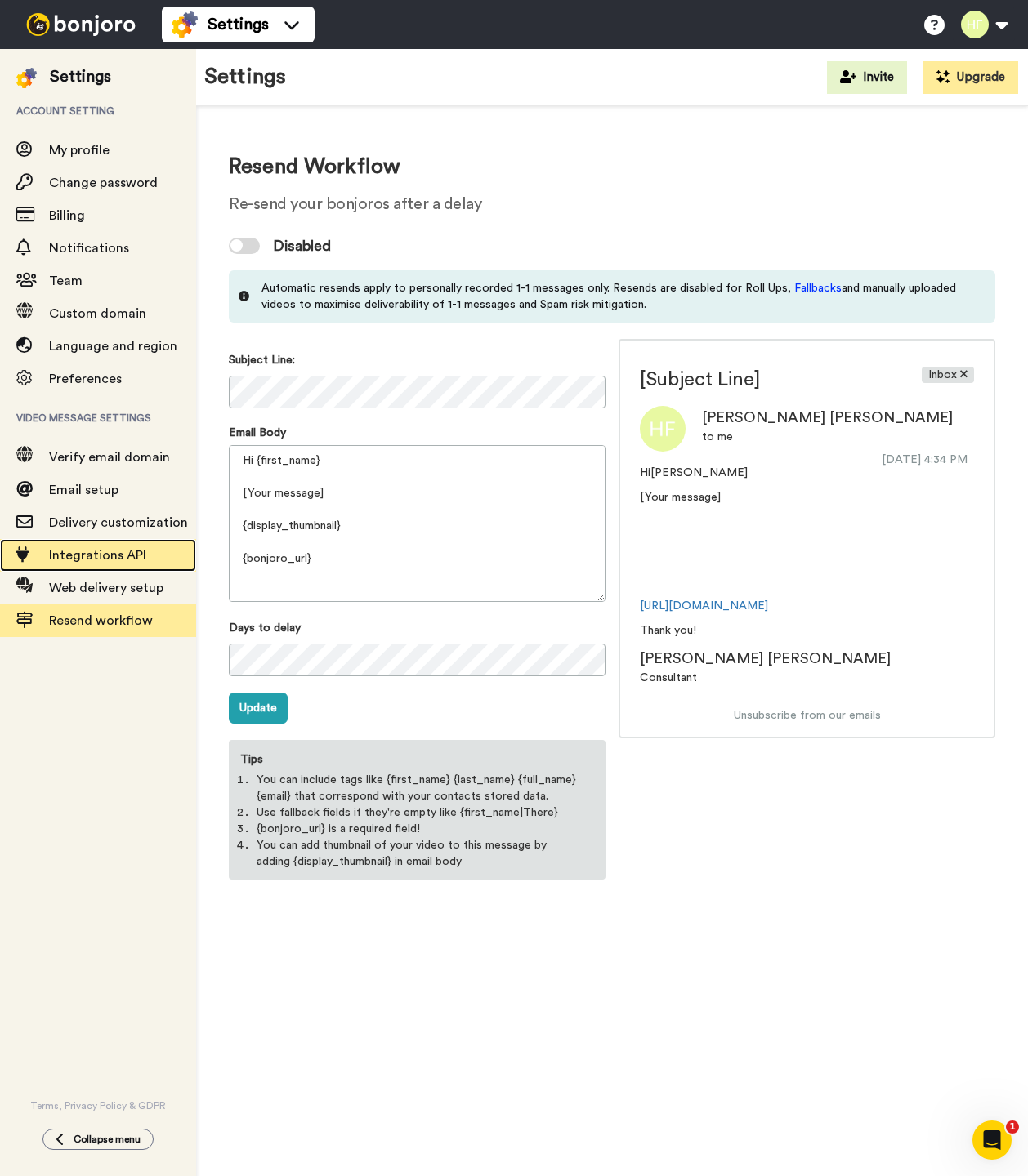
click at [105, 552] on span "Integrations API" at bounding box center [98, 555] width 97 height 13
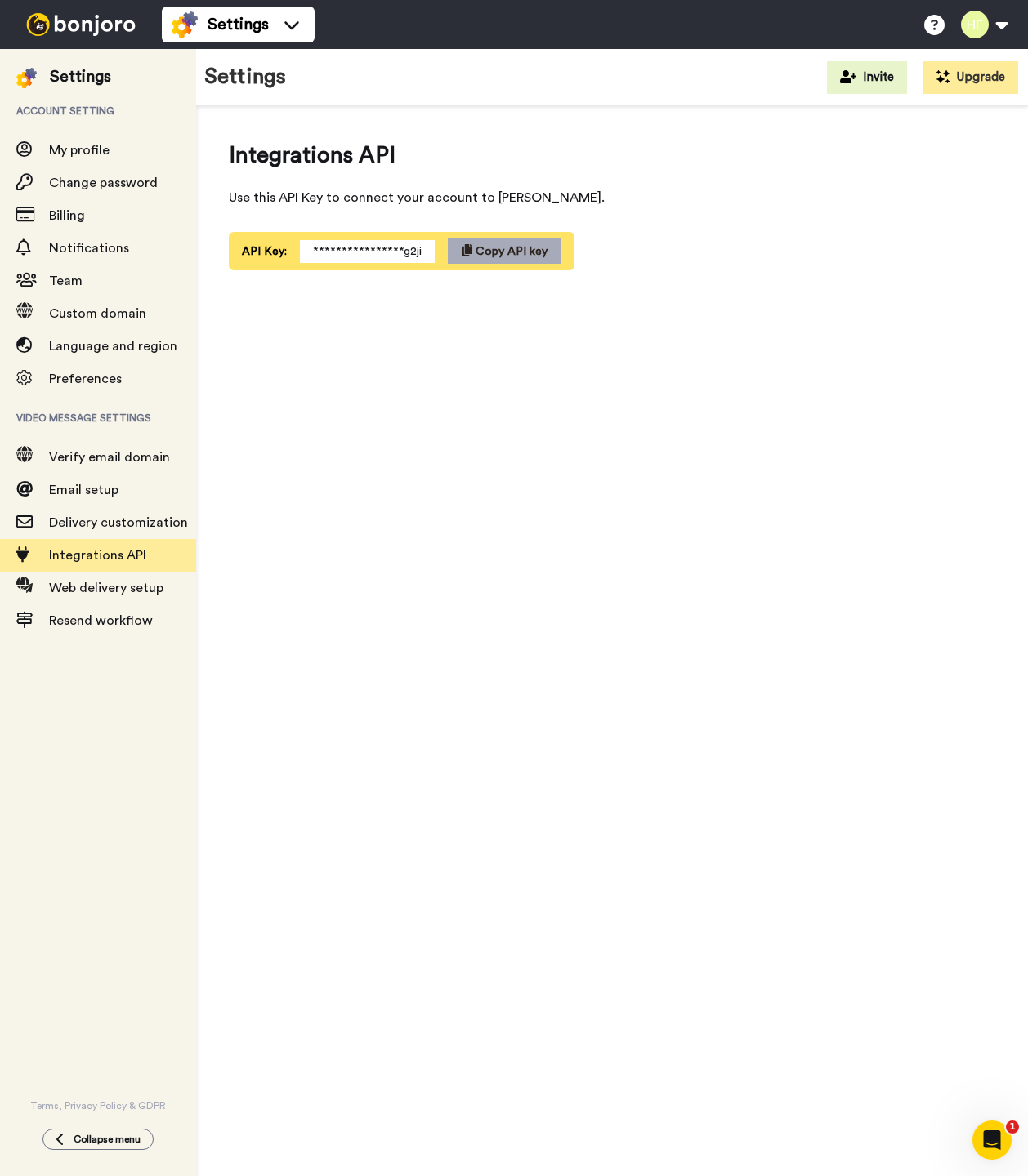
click at [508, 255] on span "Copy API key" at bounding box center [511, 252] width 72 height 12
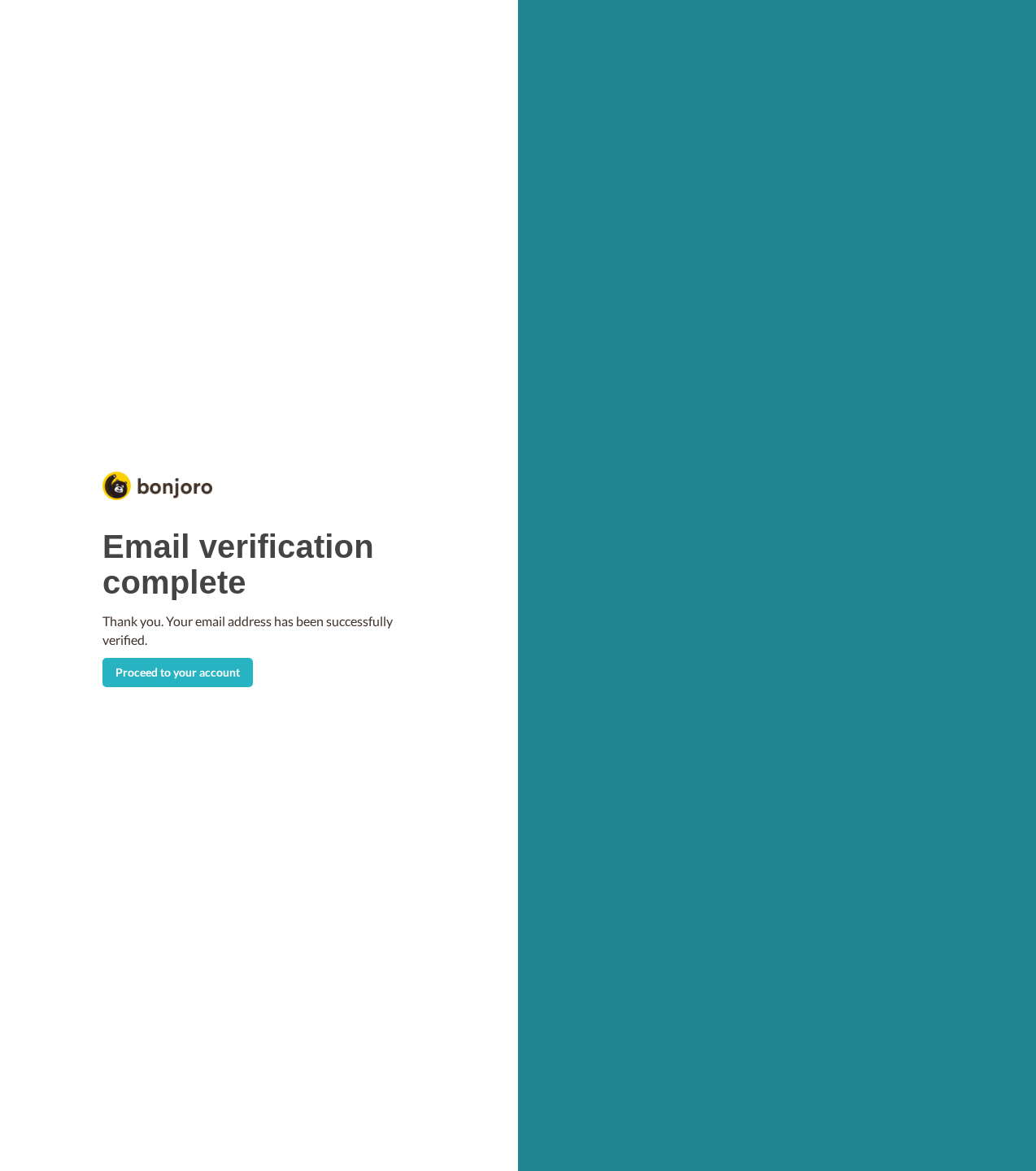
click at [177, 654] on div "Email verification complete Thank you. Your email address has been successfully…" at bounding box center [259, 608] width 313 height 158
click at [189, 665] on link "Proceed to your account" at bounding box center [177, 672] width 151 height 29
